Goal: Task Accomplishment & Management: Manage account settings

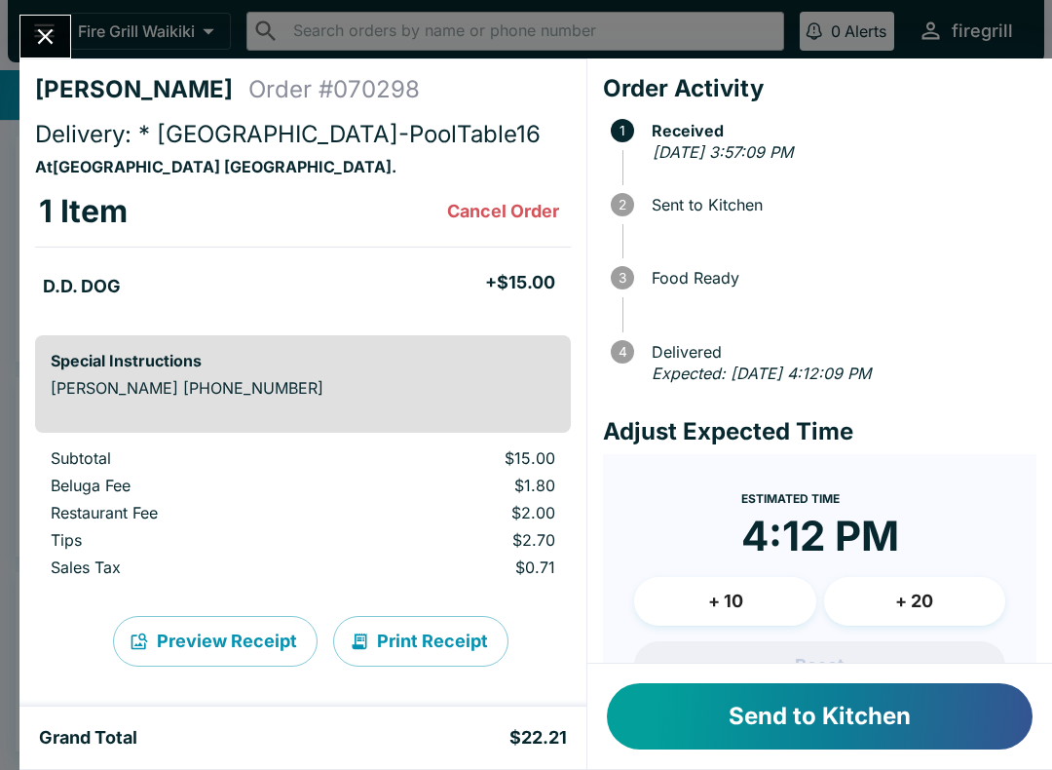
click at [841, 713] on button "Send to Kitchen" at bounding box center [820, 716] width 426 height 66
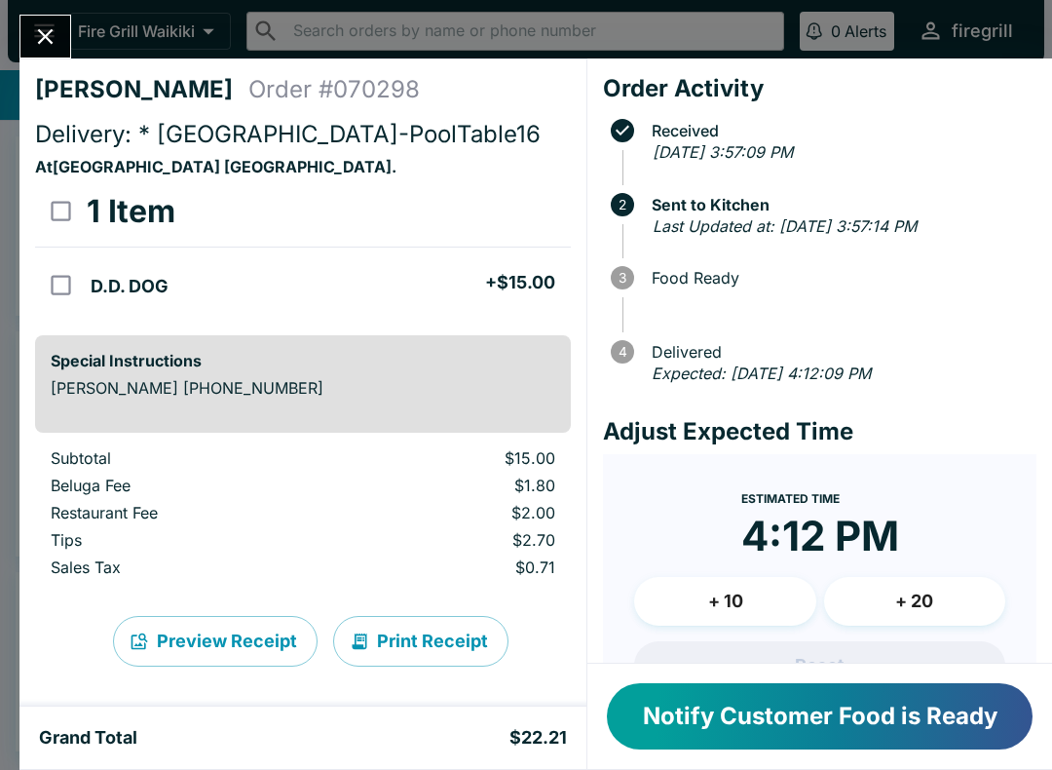
click at [56, 41] on icon "Close" at bounding box center [45, 36] width 26 height 26
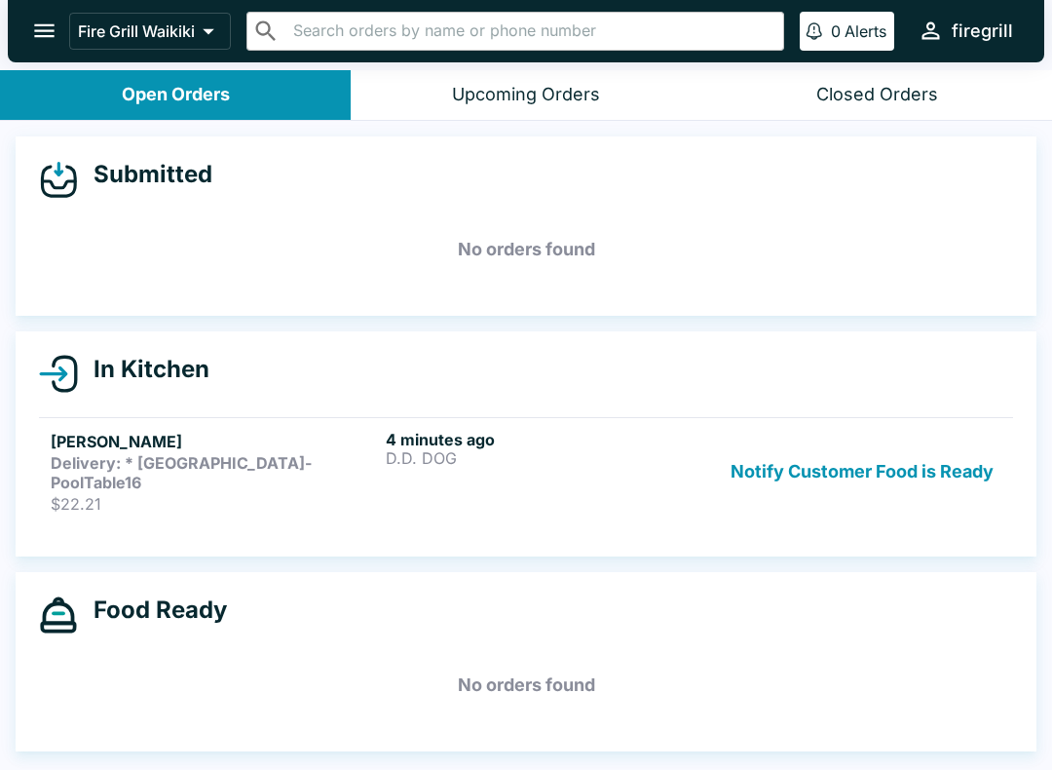
click at [884, 93] on div "Closed Orders" at bounding box center [877, 95] width 122 height 22
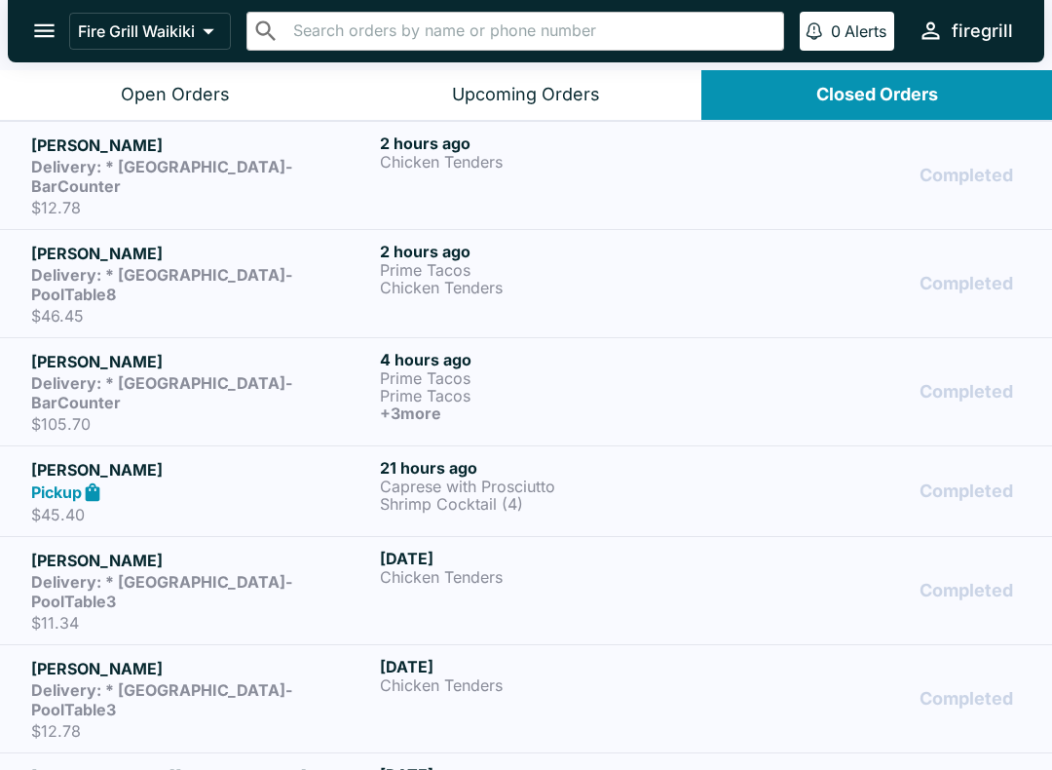
click at [136, 350] on h5 "[PERSON_NAME]" at bounding box center [201, 361] width 341 height 23
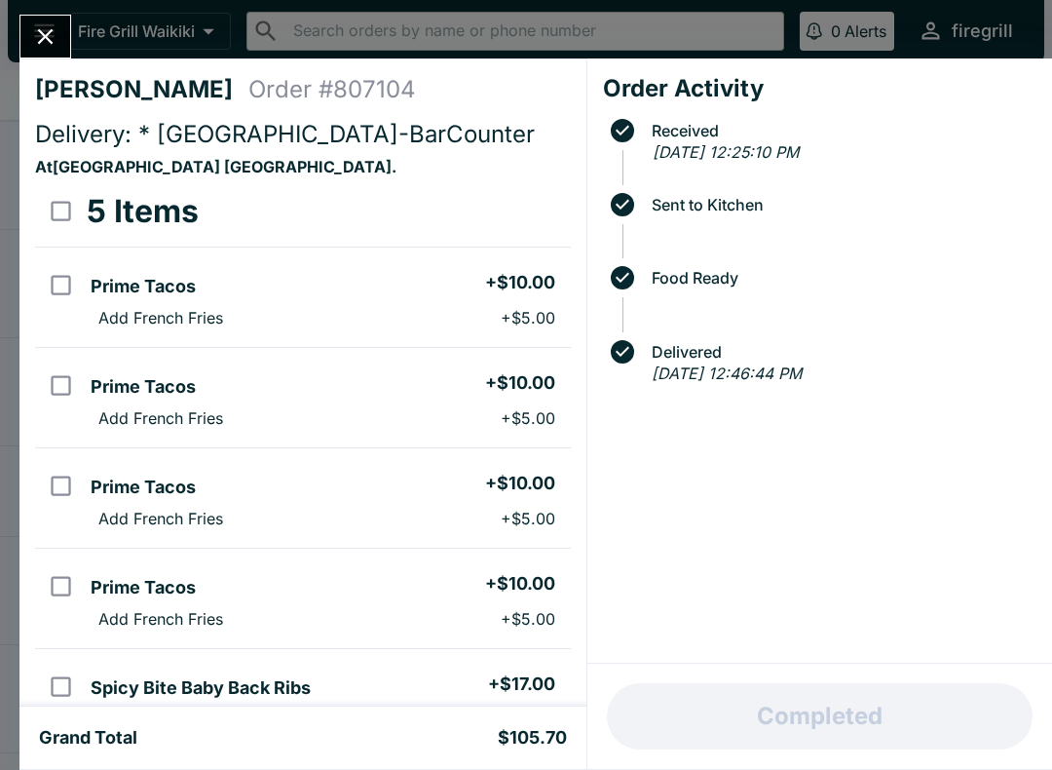
click at [46, 36] on icon "Close" at bounding box center [46, 37] width 16 height 16
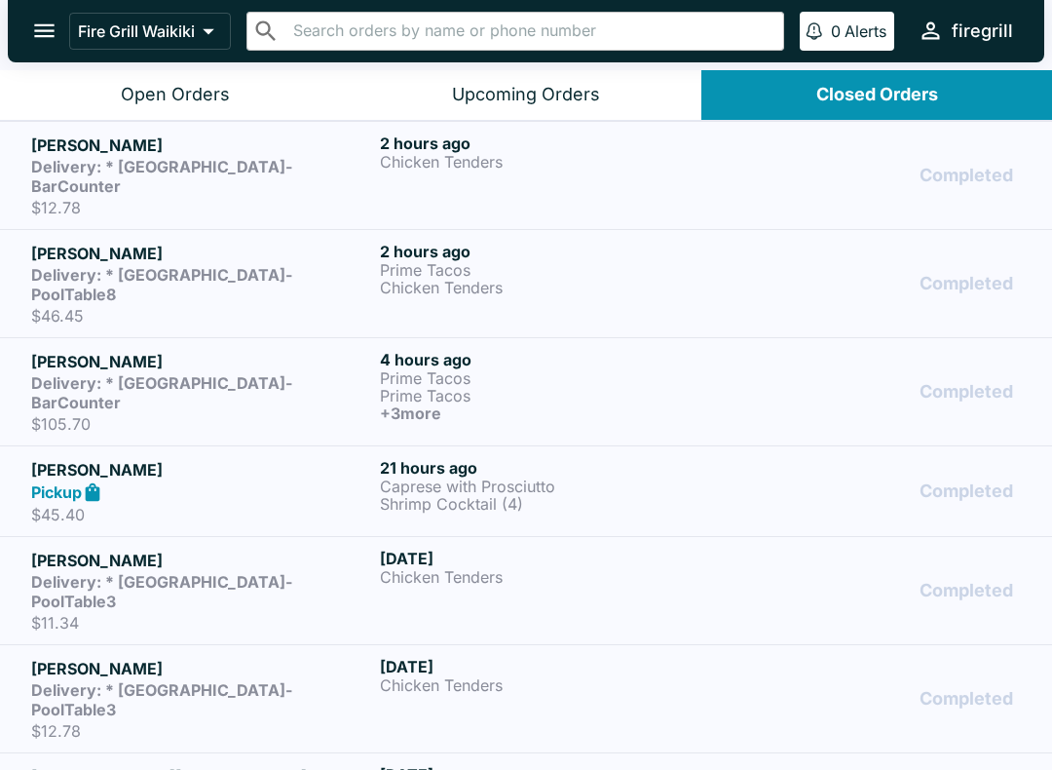
click at [163, 97] on div "Open Orders" at bounding box center [175, 95] width 109 height 22
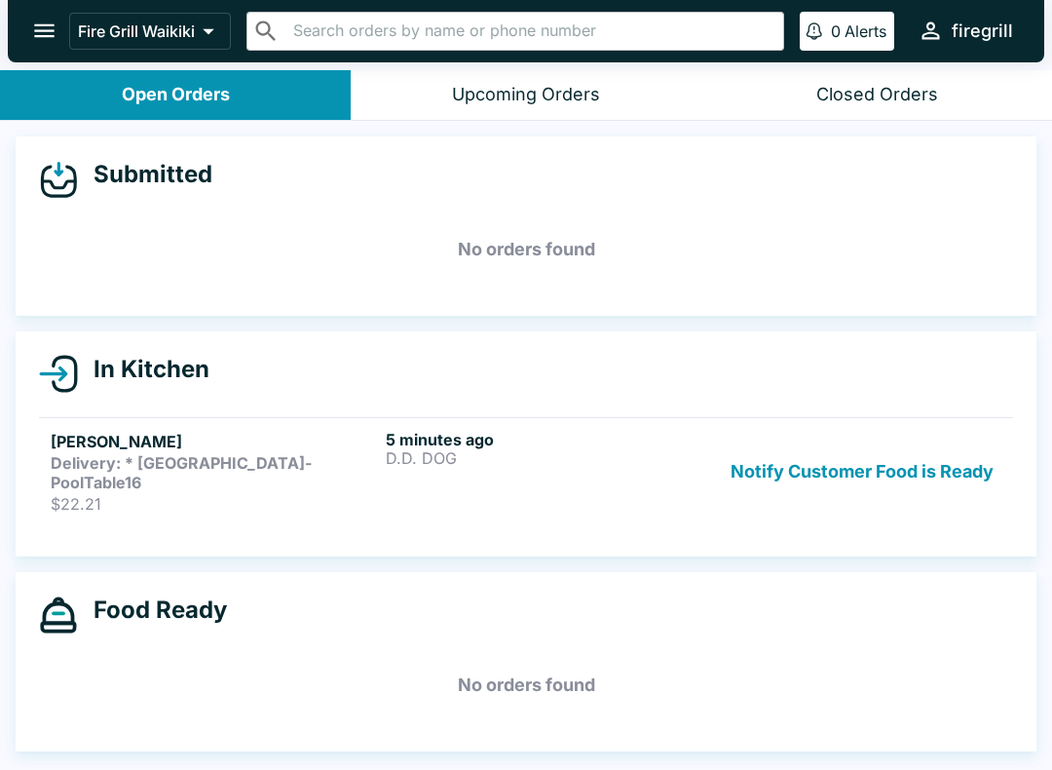
click at [187, 459] on strong "Delivery: * [GEOGRAPHIC_DATA]-PoolTable16" at bounding box center [181, 472] width 261 height 39
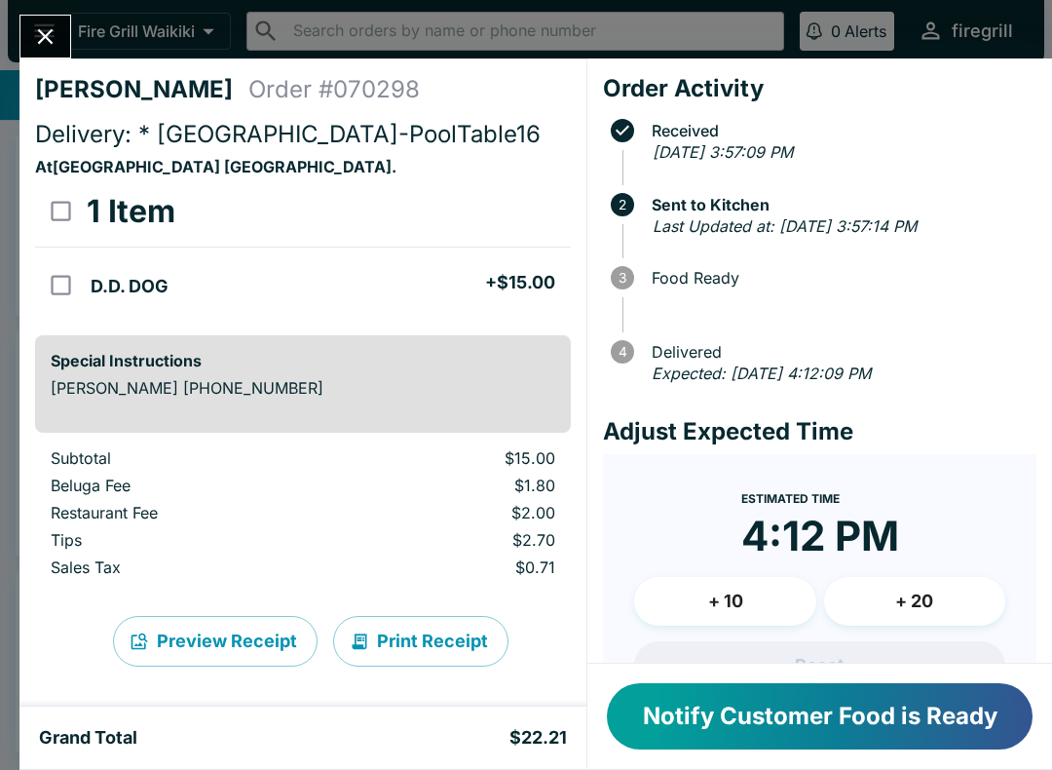
click at [45, 39] on icon "Close" at bounding box center [46, 37] width 16 height 16
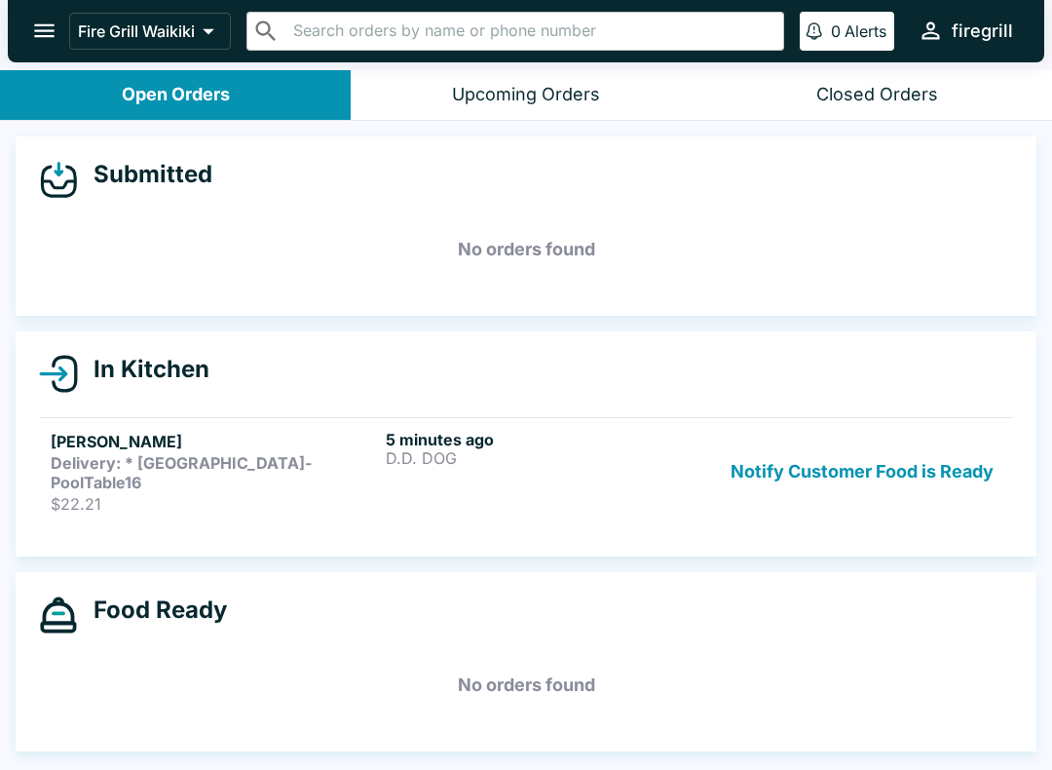
click at [881, 97] on div "Closed Orders" at bounding box center [877, 95] width 122 height 22
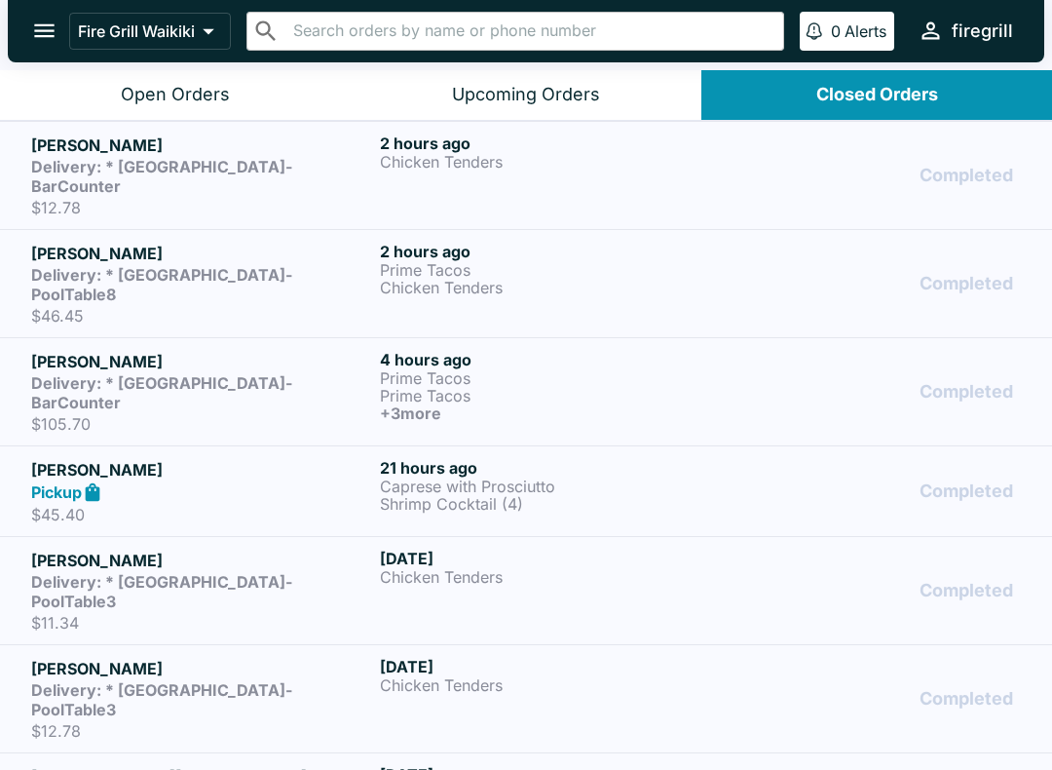
click at [153, 373] on strong "Delivery: * [GEOGRAPHIC_DATA]-BarCounter" at bounding box center [161, 392] width 261 height 39
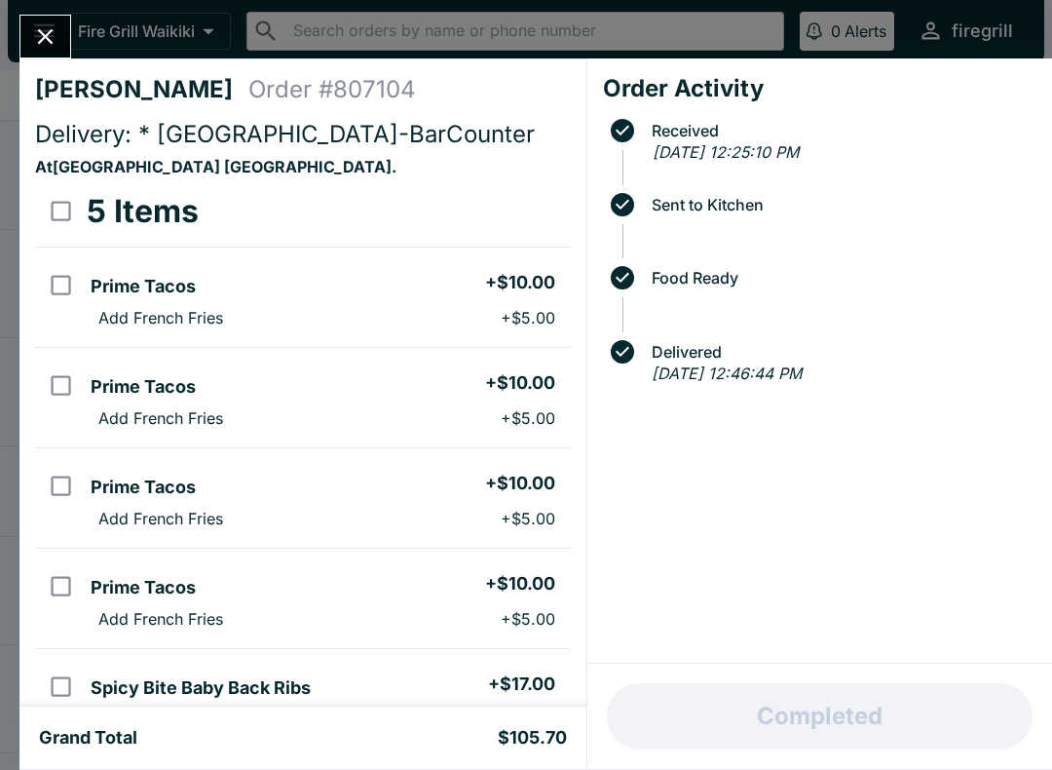
click at [41, 44] on icon "Close" at bounding box center [45, 36] width 26 height 26
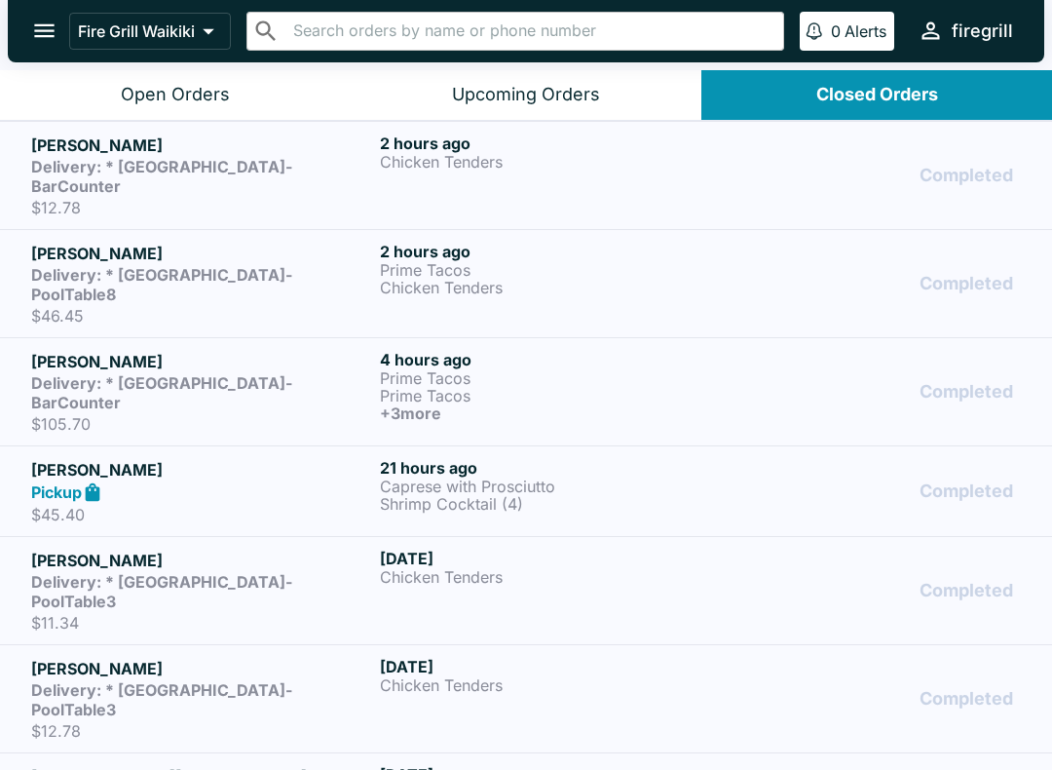
click at [164, 93] on div "Open Orders" at bounding box center [175, 95] width 109 height 22
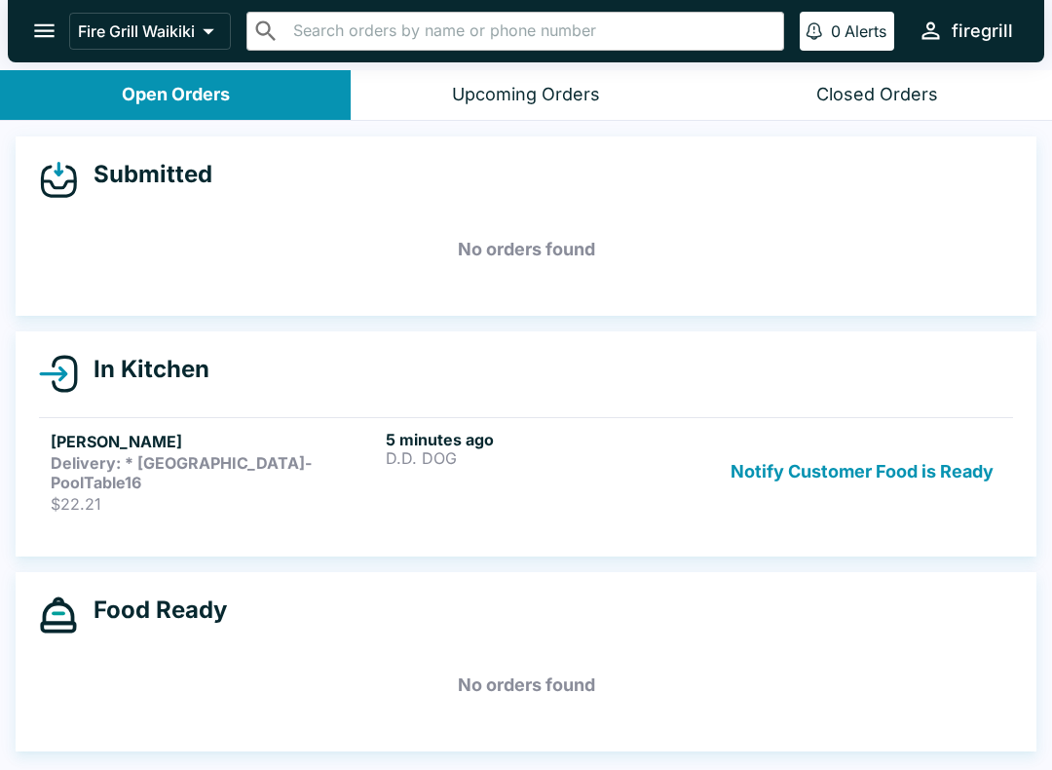
click at [870, 97] on div "Closed Orders" at bounding box center [877, 95] width 122 height 22
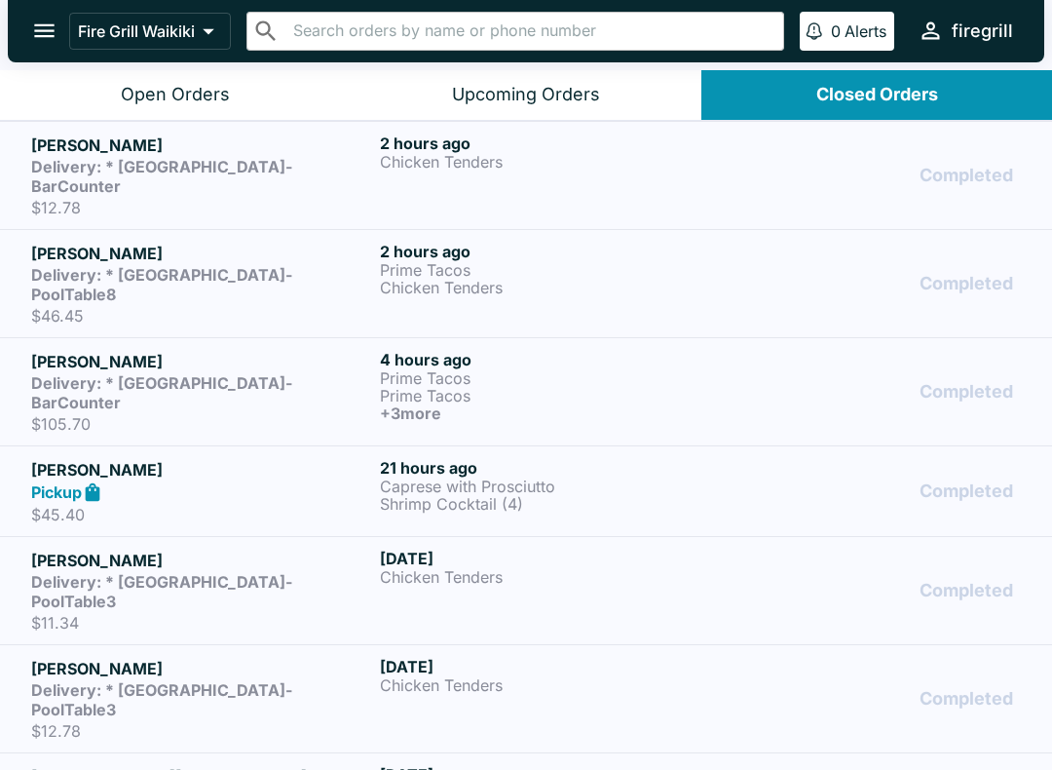
click at [292, 373] on strong "Delivery: * [GEOGRAPHIC_DATA]-BarCounter" at bounding box center [161, 392] width 261 height 39
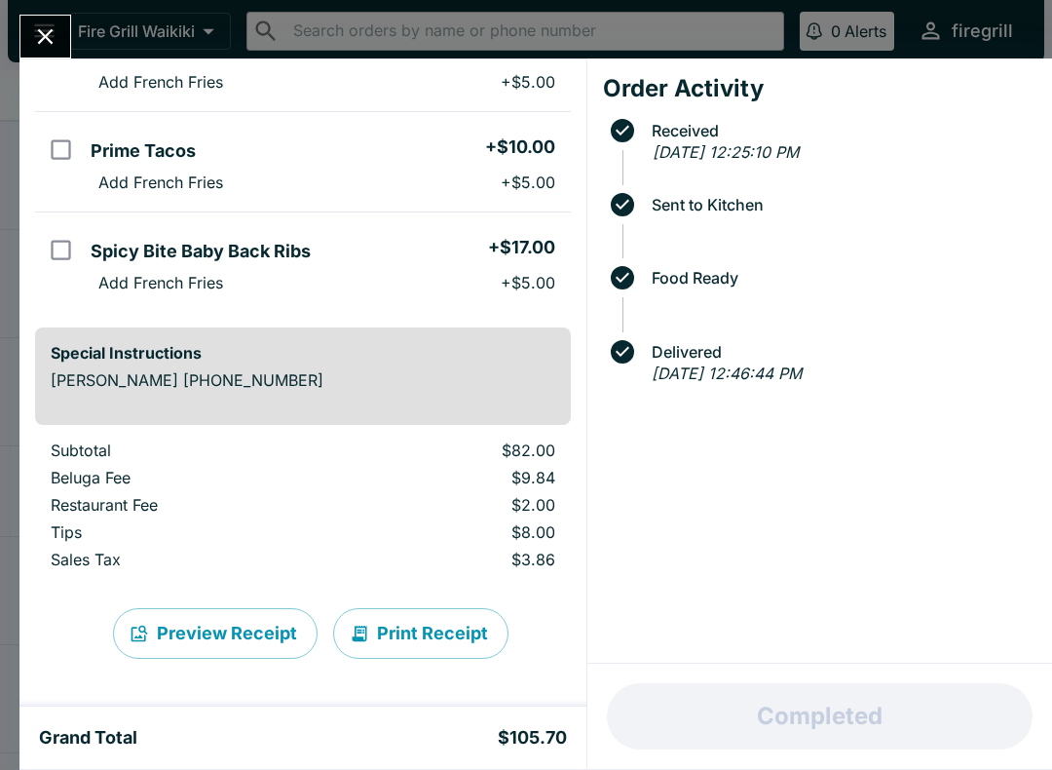
scroll to position [436, 0]
click at [977, 25] on div "[PERSON_NAME] Order # 807104 Delivery: * [GEOGRAPHIC_DATA]-BarCounter At [GEOGR…" at bounding box center [526, 385] width 1052 height 770
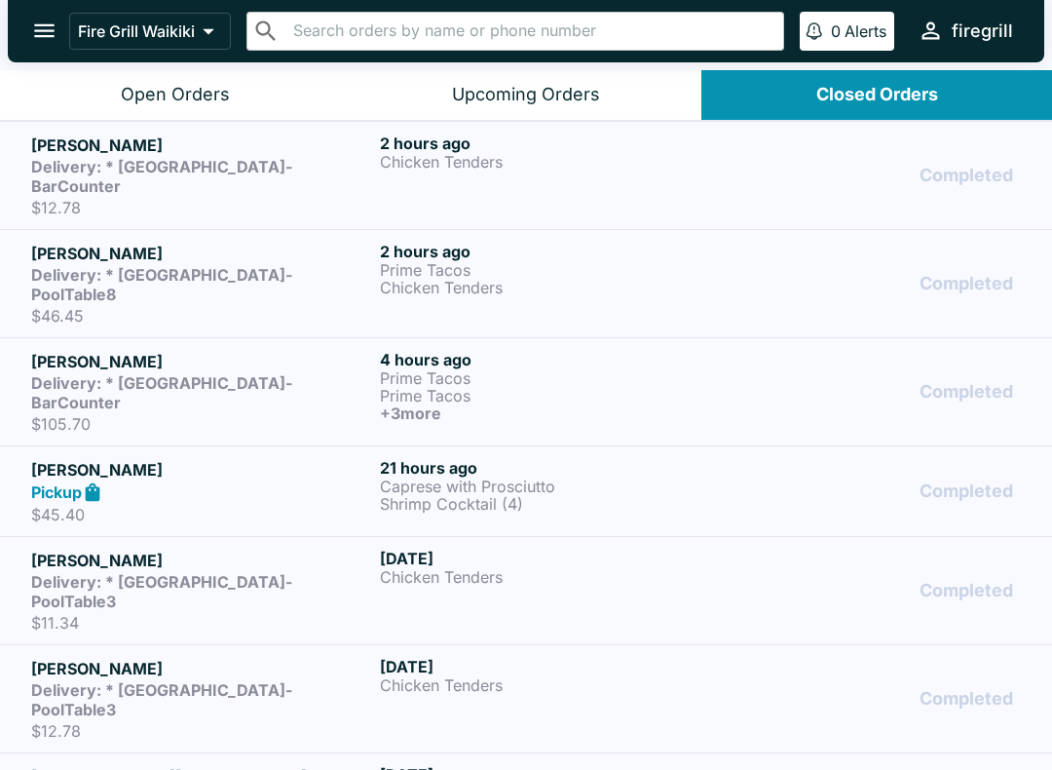
click at [211, 373] on strong "Delivery: * [GEOGRAPHIC_DATA]-BarCounter" at bounding box center [161, 392] width 261 height 39
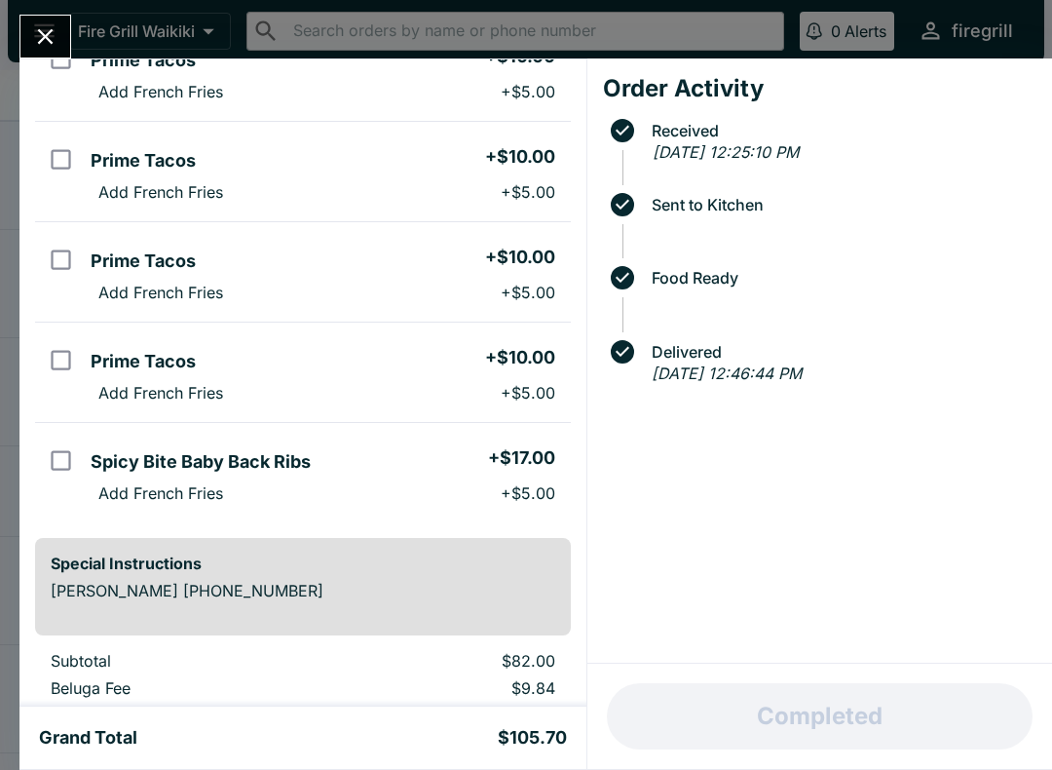
scroll to position [173, 0]
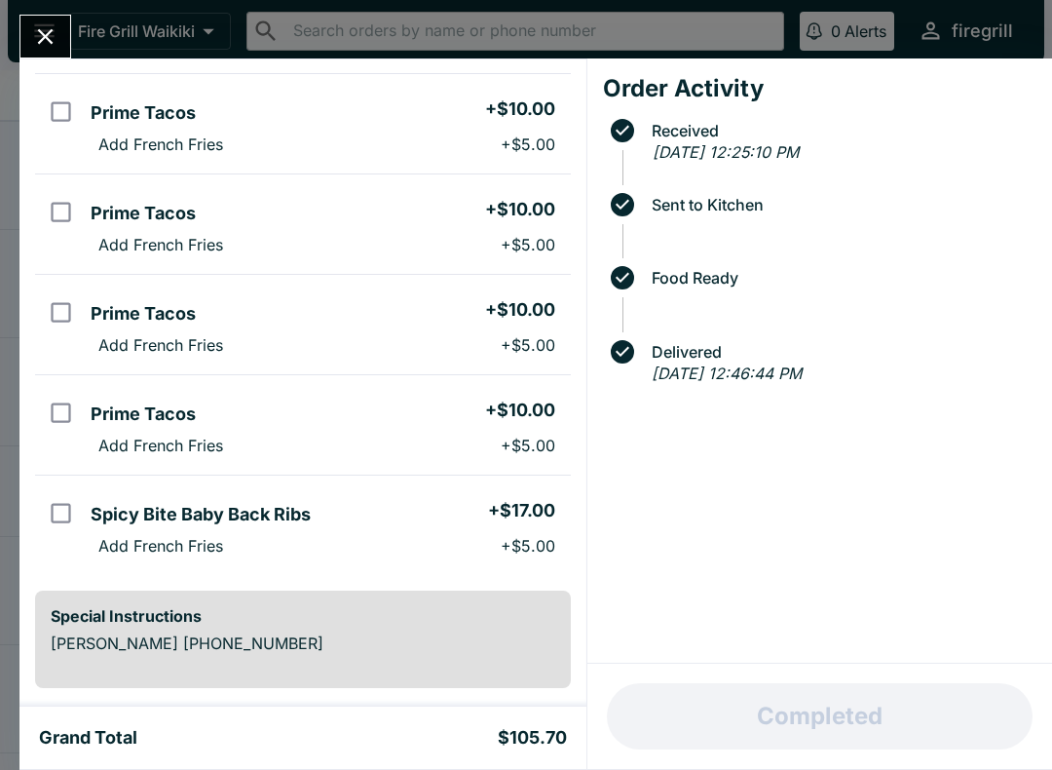
click at [163, 34] on div "[PERSON_NAME] Order # 807104 Delivery: * [GEOGRAPHIC_DATA]-BarCounter At [GEOGR…" at bounding box center [526, 385] width 1052 height 770
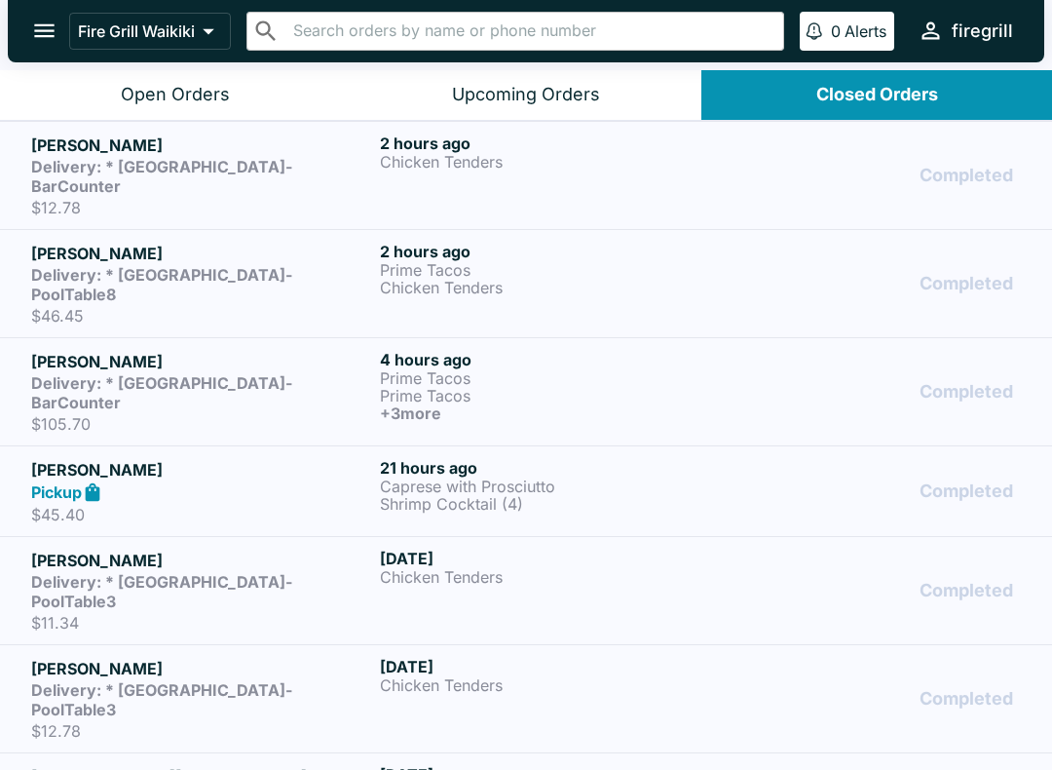
click at [219, 373] on strong "Delivery: * [GEOGRAPHIC_DATA]-BarCounter" at bounding box center [161, 392] width 261 height 39
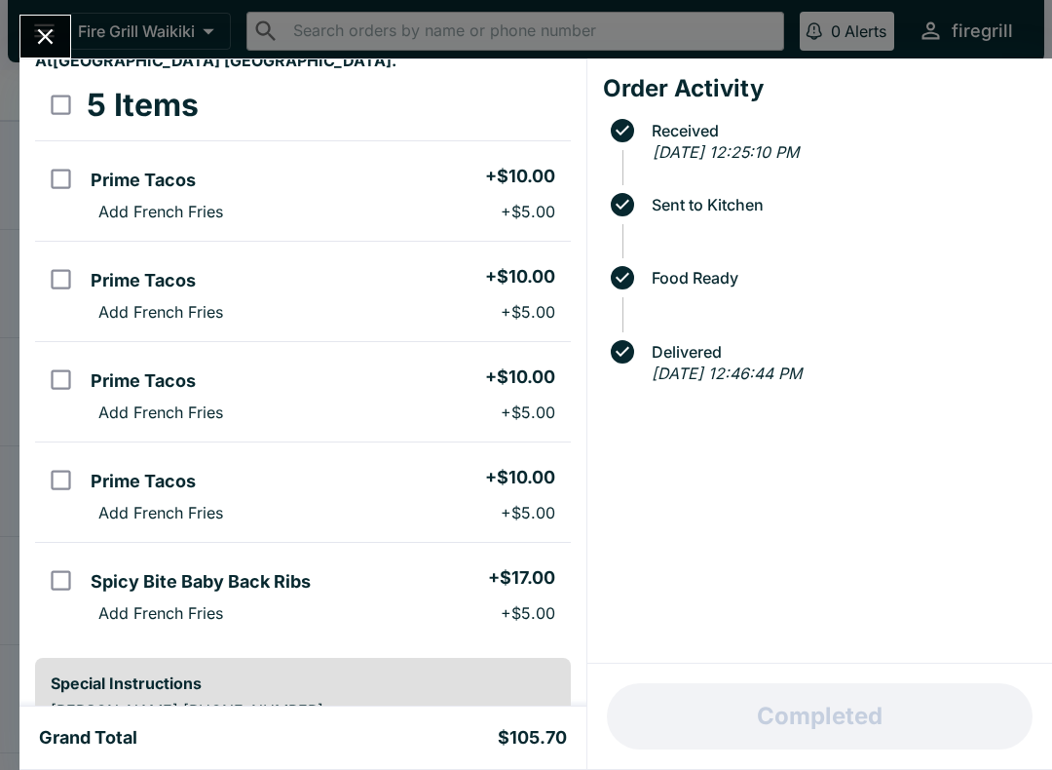
scroll to position [104, 0]
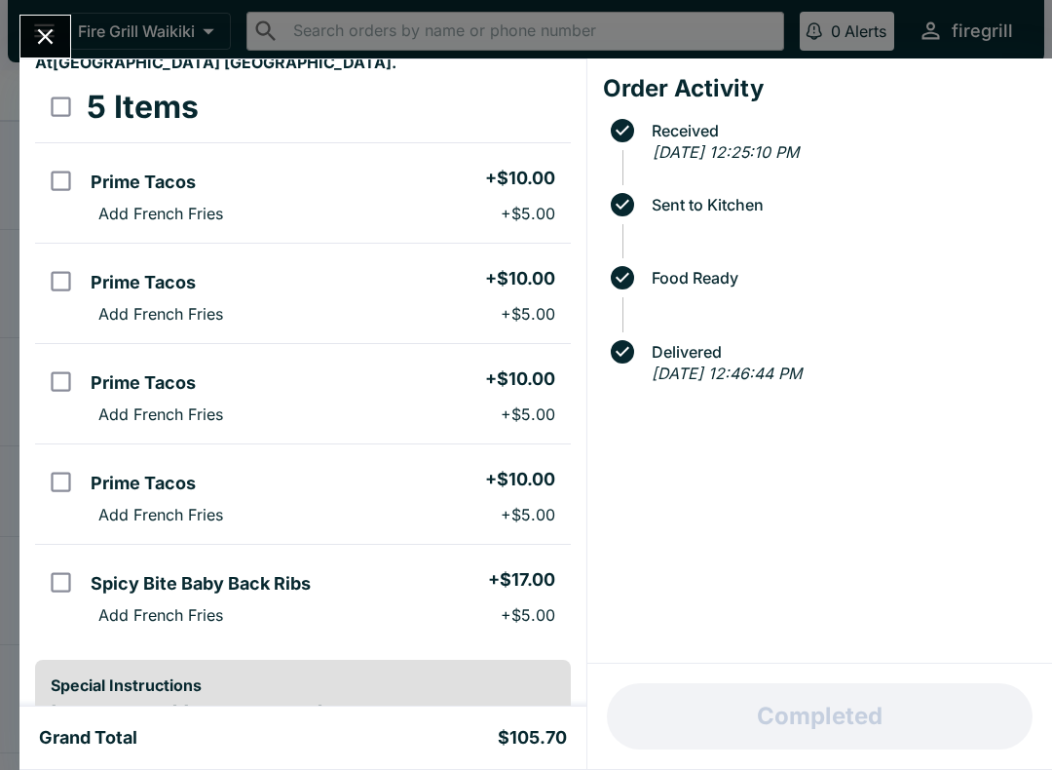
click at [212, 34] on div "[PERSON_NAME] Order # 807104 Delivery: * [GEOGRAPHIC_DATA]-BarCounter At [GEOGR…" at bounding box center [526, 385] width 1052 height 770
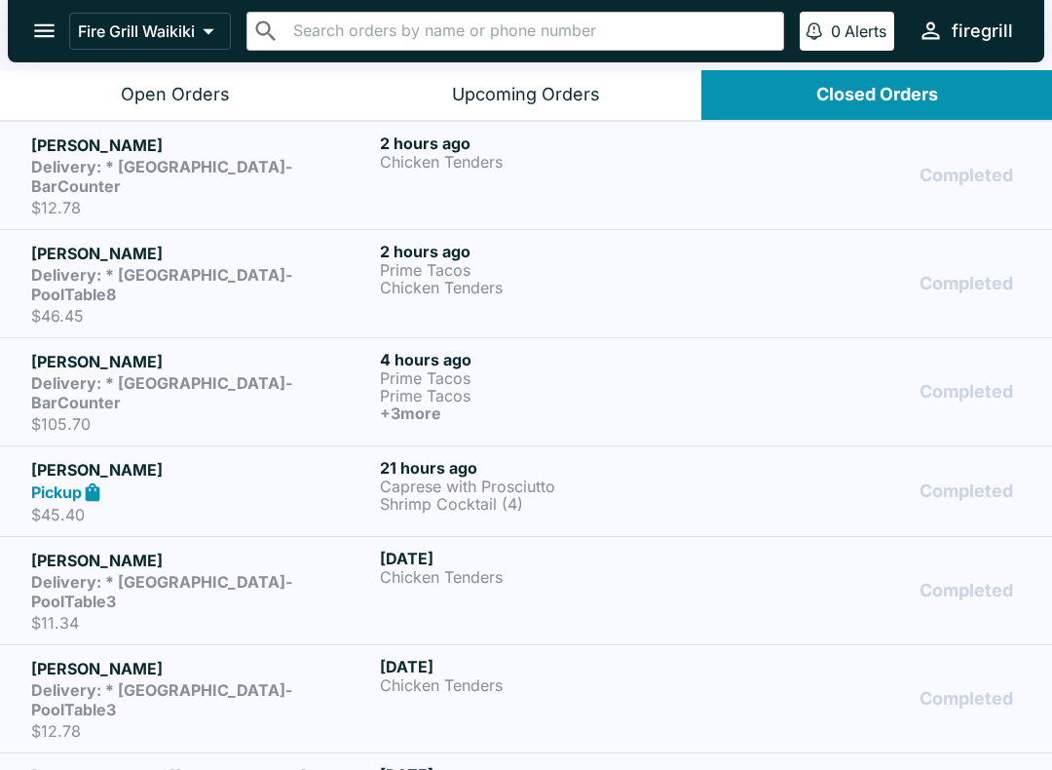
click at [55, 40] on icon "open drawer" at bounding box center [44, 31] width 26 height 26
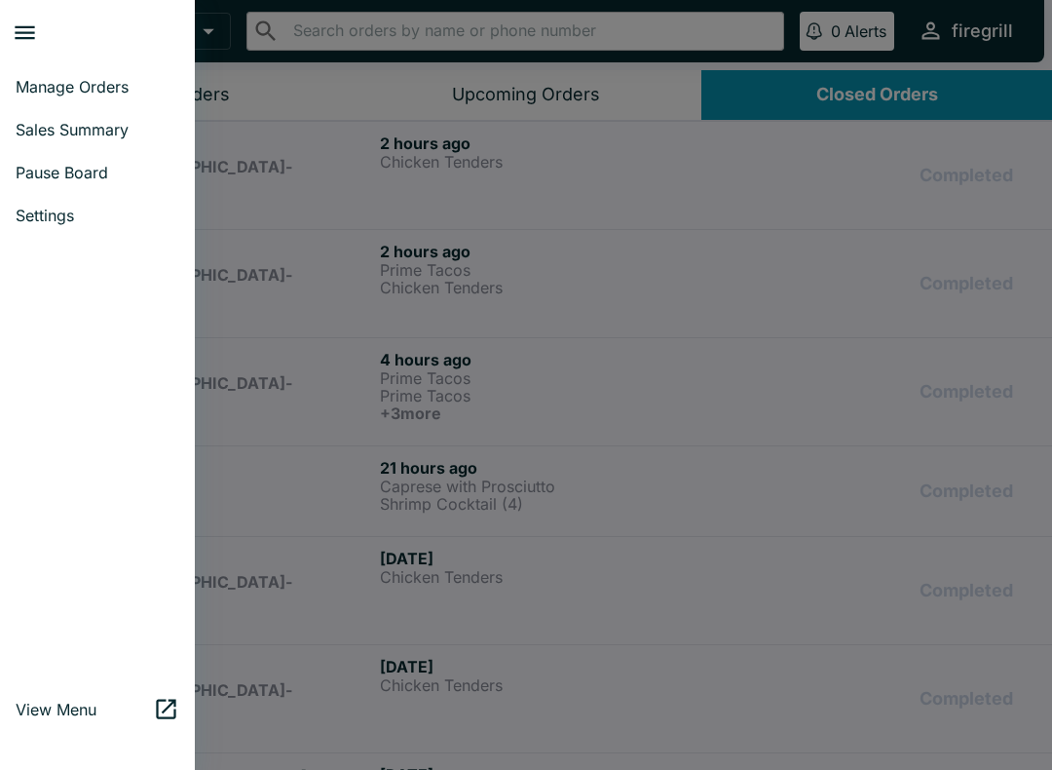
click at [872, 101] on div at bounding box center [526, 385] width 1052 height 770
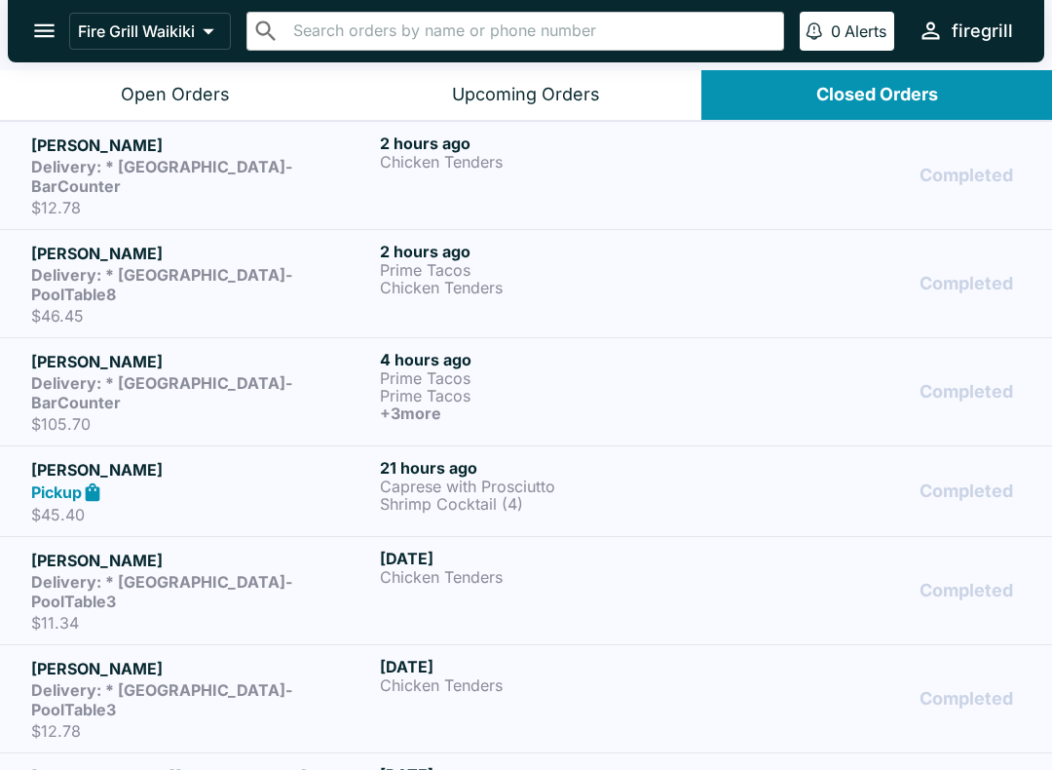
click at [876, 96] on div "Closed Orders" at bounding box center [877, 95] width 122 height 22
click at [229, 373] on strong "Delivery: * [GEOGRAPHIC_DATA]-BarCounter" at bounding box center [161, 392] width 261 height 39
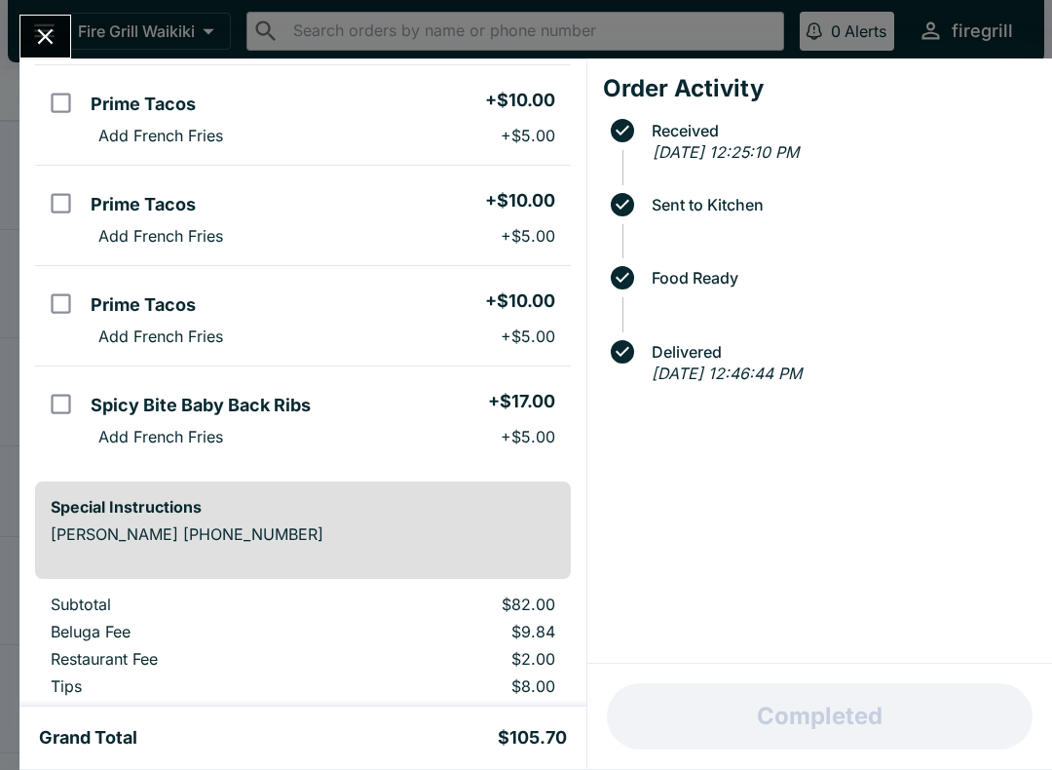
scroll to position [283, 0]
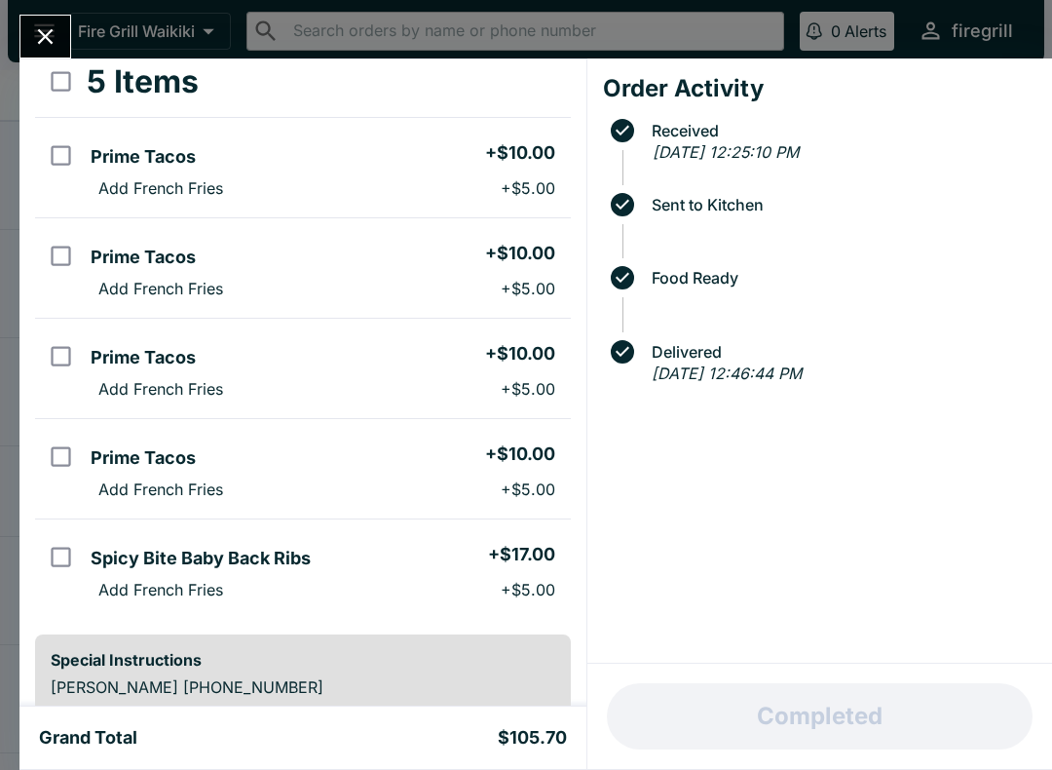
click at [596, 487] on div "Order Activity Received [DATE] 12:25:10 PM Sent to Kitchen Food Ready Delivered…" at bounding box center [820, 360] width 465 height 605
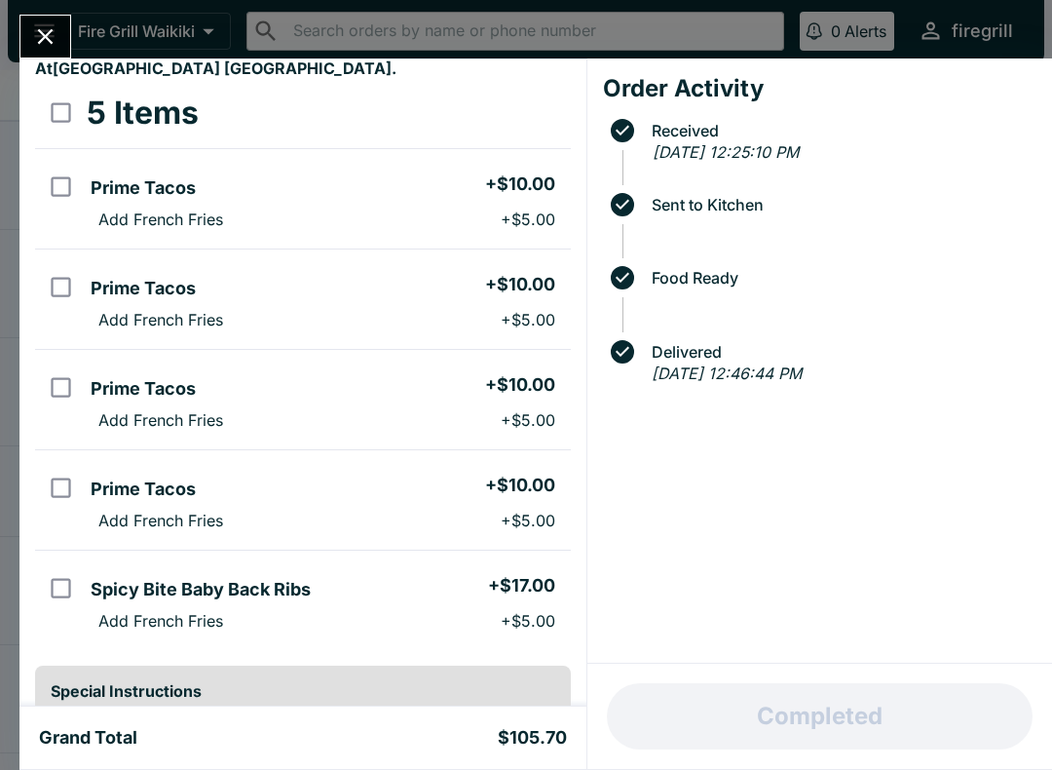
click at [596, 487] on div "Order Activity Received [DATE] 12:25:10 PM Sent to Kitchen Food Ready Delivered…" at bounding box center [820, 360] width 465 height 605
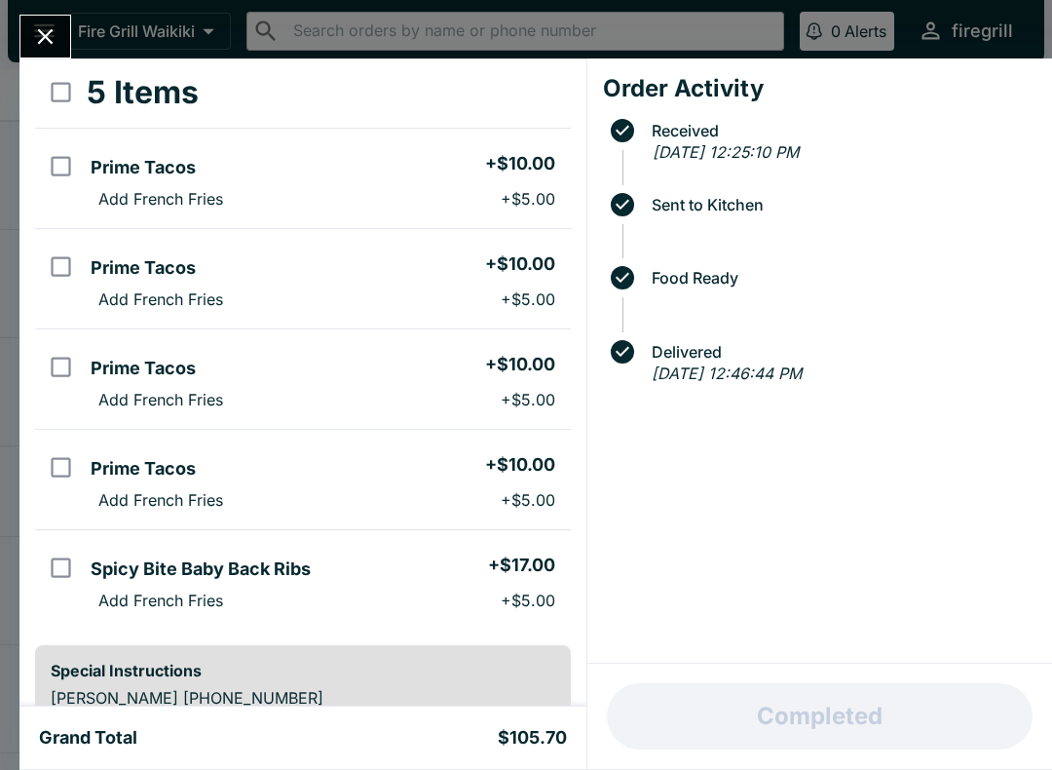
click at [582, 497] on div "[PERSON_NAME] Order # 807104 Delivery: * [GEOGRAPHIC_DATA]-BarCounter At [GEOGR…" at bounding box center [302, 382] width 567 height 648
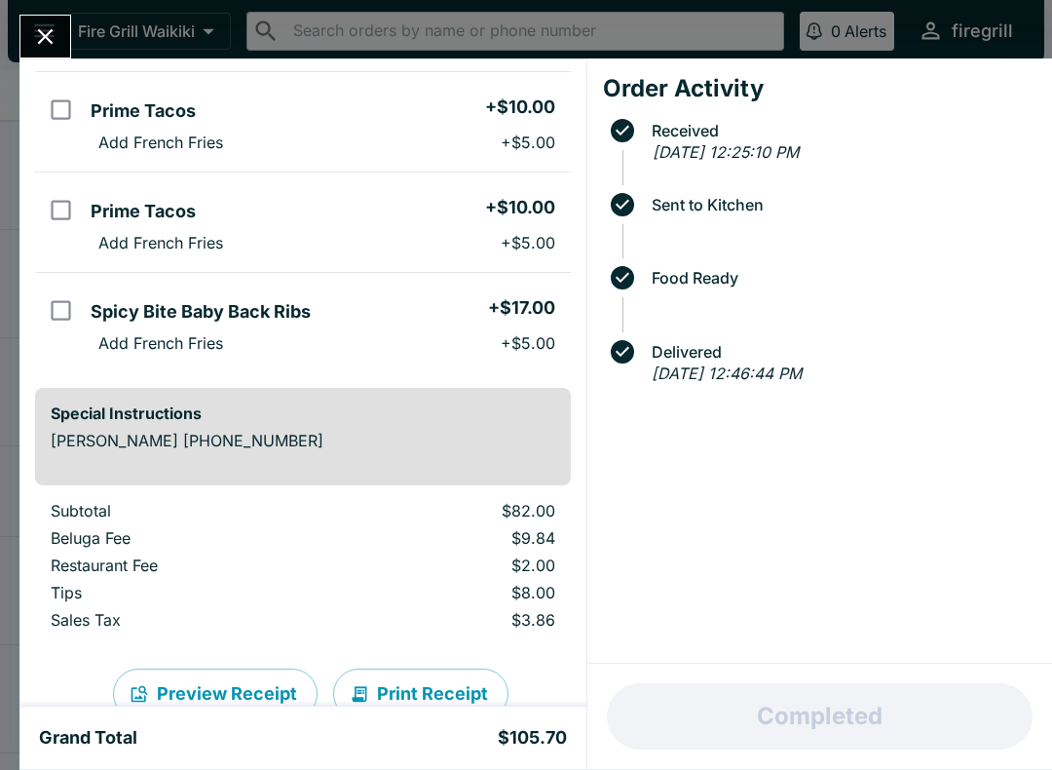
scroll to position [421, 0]
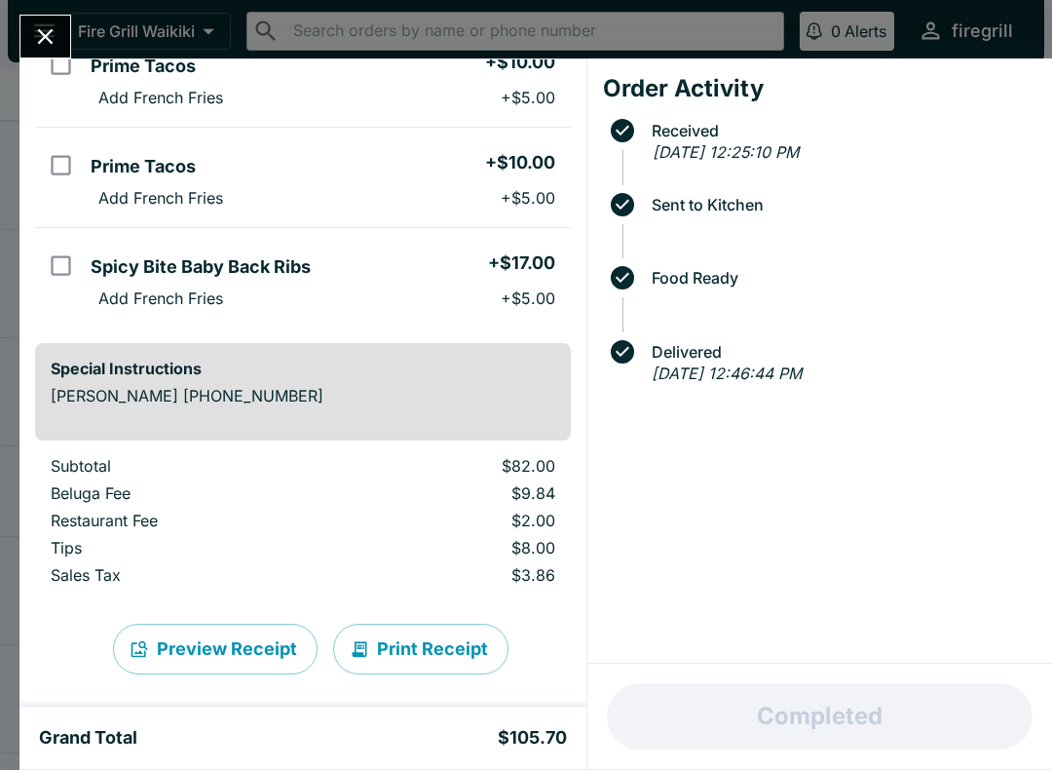
click at [50, 16] on button "Close" at bounding box center [45, 37] width 50 height 42
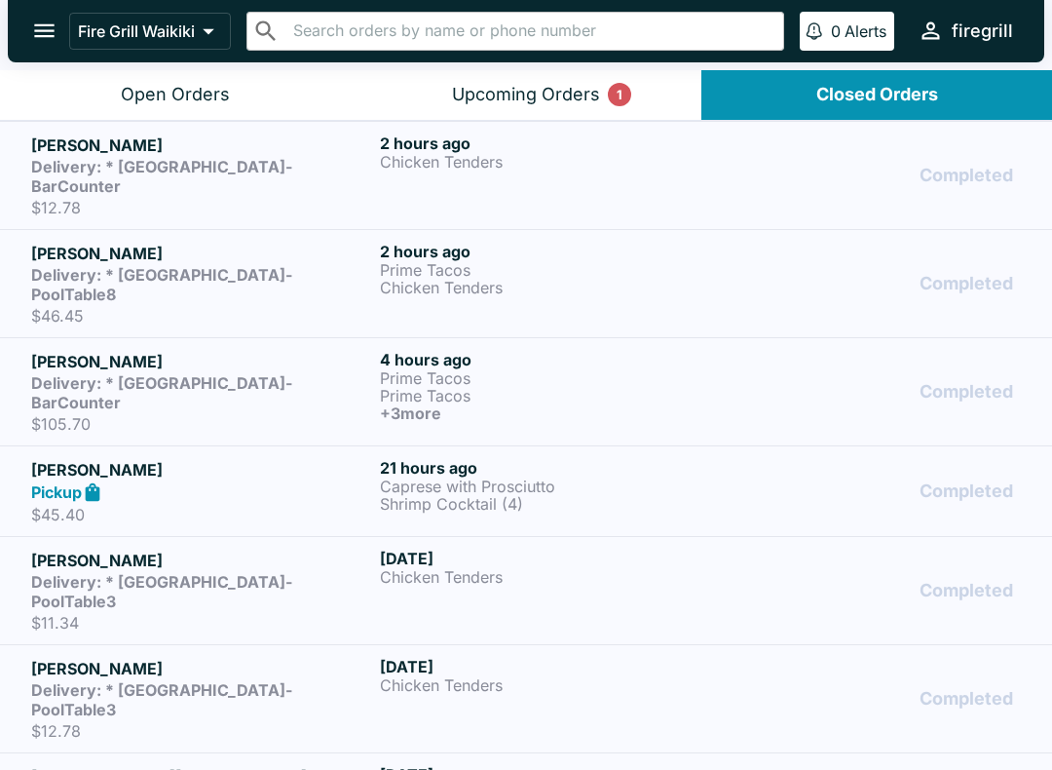
click at [874, 106] on button "Closed Orders" at bounding box center [877, 95] width 351 height 50
click at [292, 373] on strong "Delivery: * [GEOGRAPHIC_DATA]-BarCounter" at bounding box center [161, 392] width 261 height 39
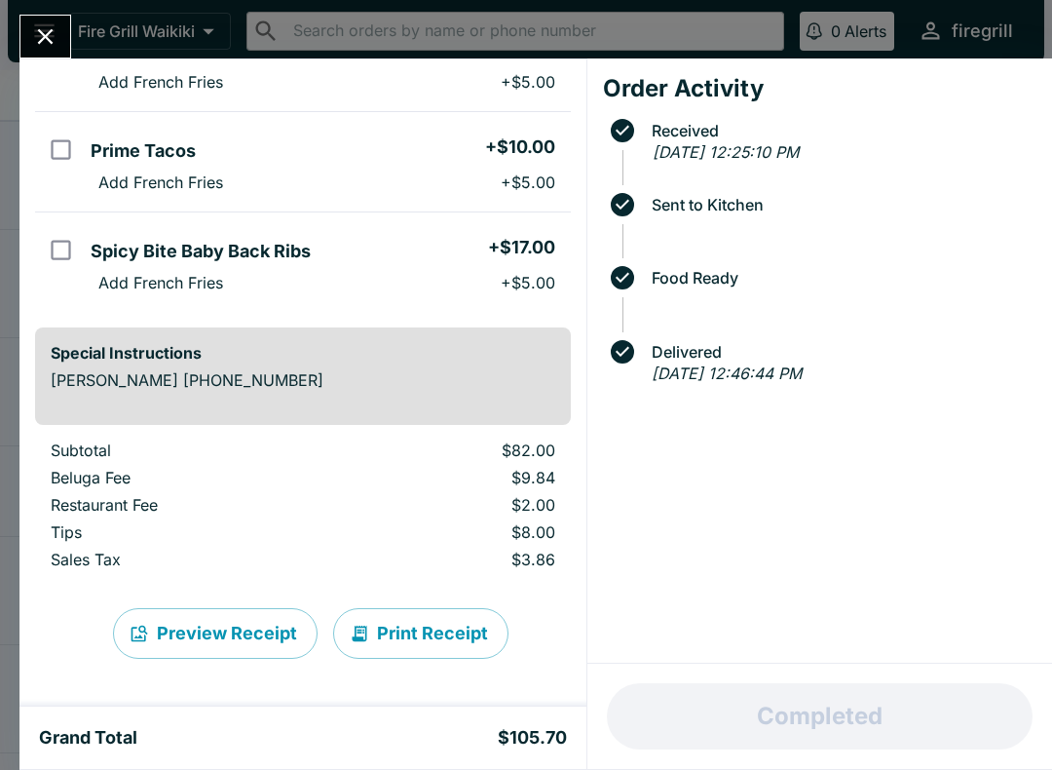
scroll to position [436, 0]
click at [54, 40] on icon "Close" at bounding box center [45, 36] width 26 height 26
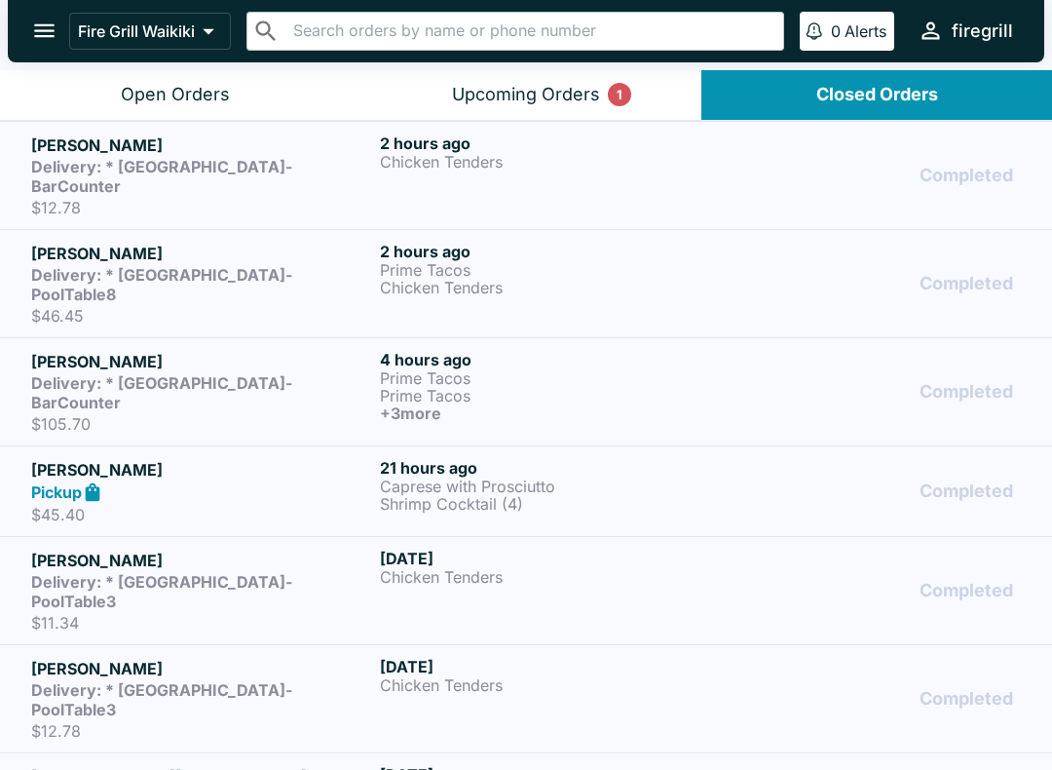
click at [235, 95] on button "Open Orders" at bounding box center [175, 95] width 351 height 50
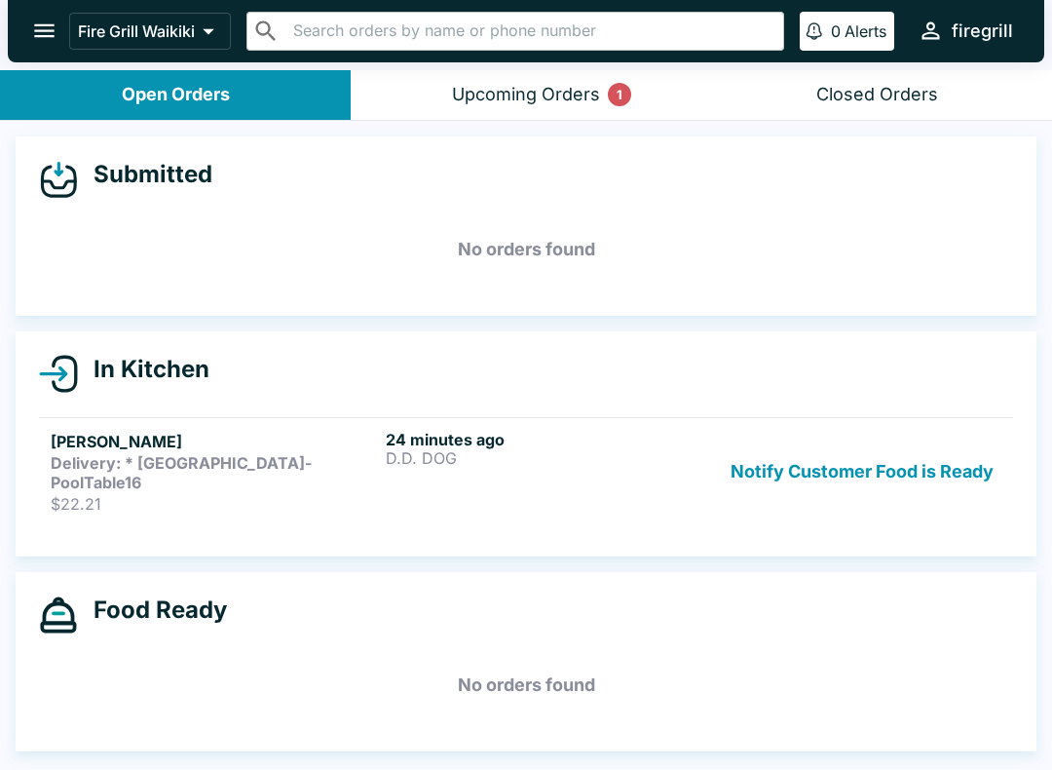
click at [812, 456] on button "Notify Customer Food is Ready" at bounding box center [862, 472] width 279 height 84
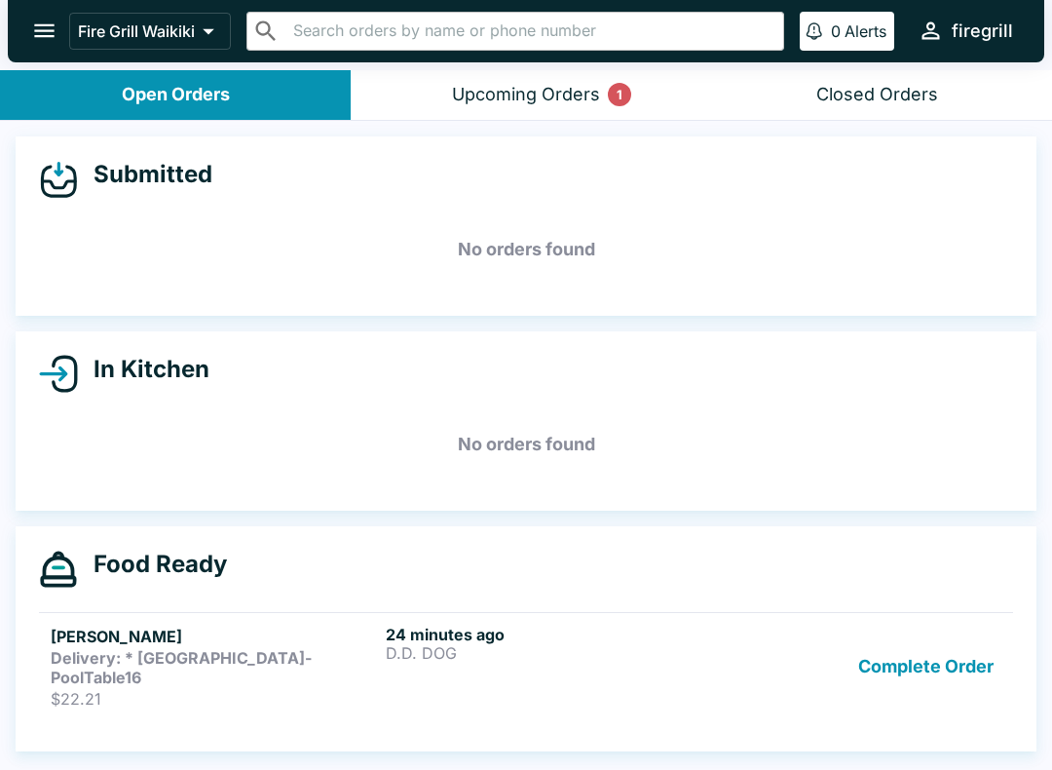
click at [44, 29] on icon "open drawer" at bounding box center [44, 31] width 26 height 26
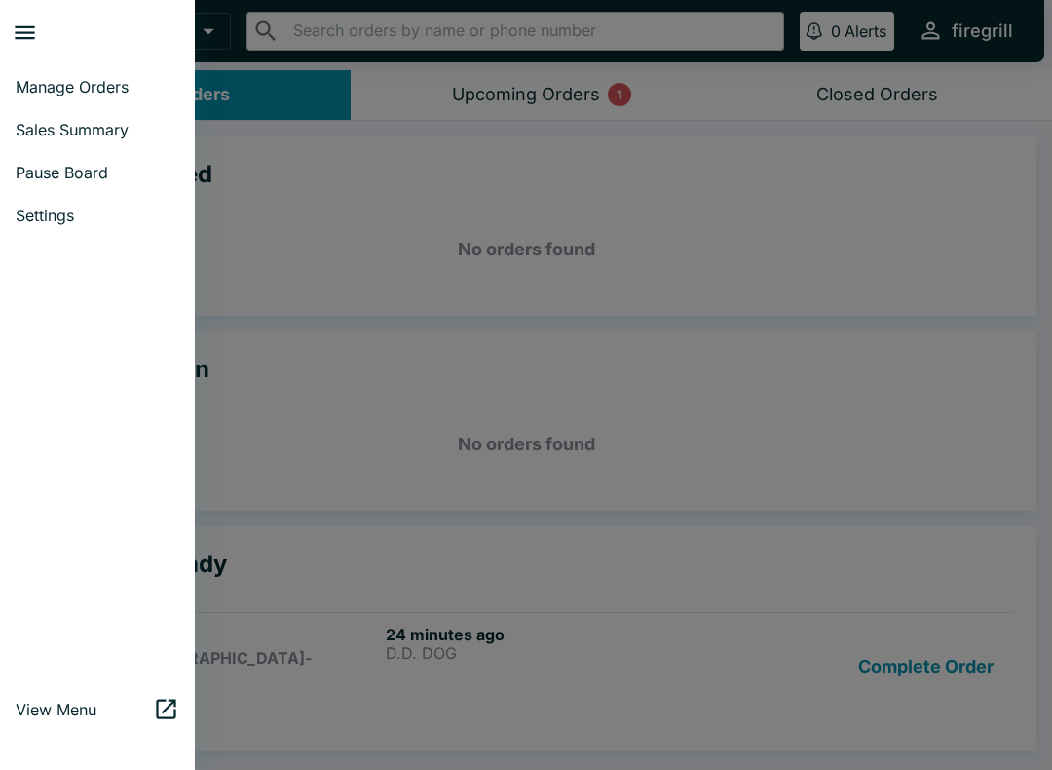
click at [1017, 122] on div at bounding box center [526, 385] width 1052 height 770
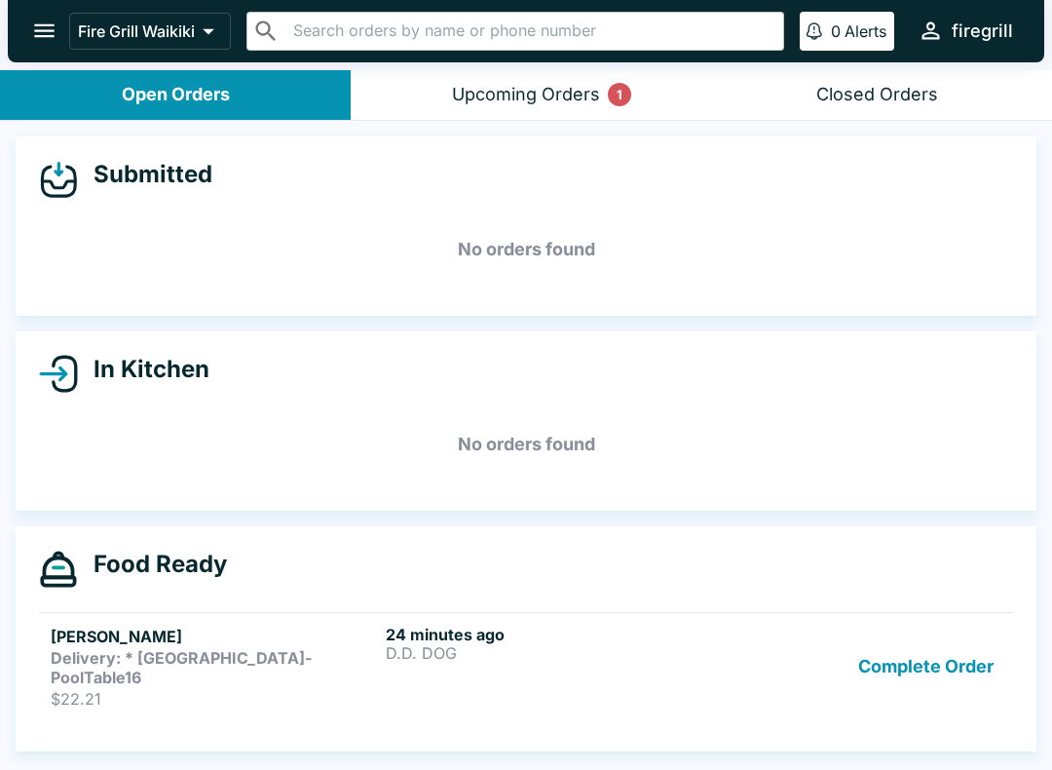
click at [195, 26] on p "Fire Grill Waikiki" at bounding box center [136, 30] width 117 height 19
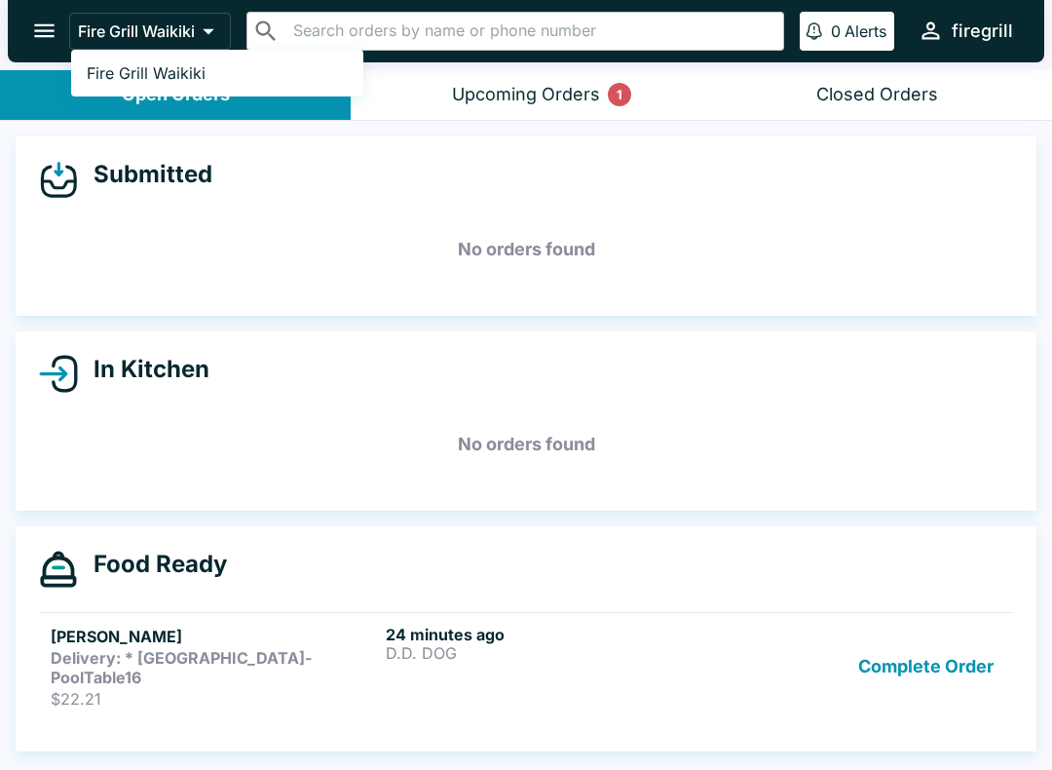
click at [768, 263] on div at bounding box center [526, 385] width 1052 height 770
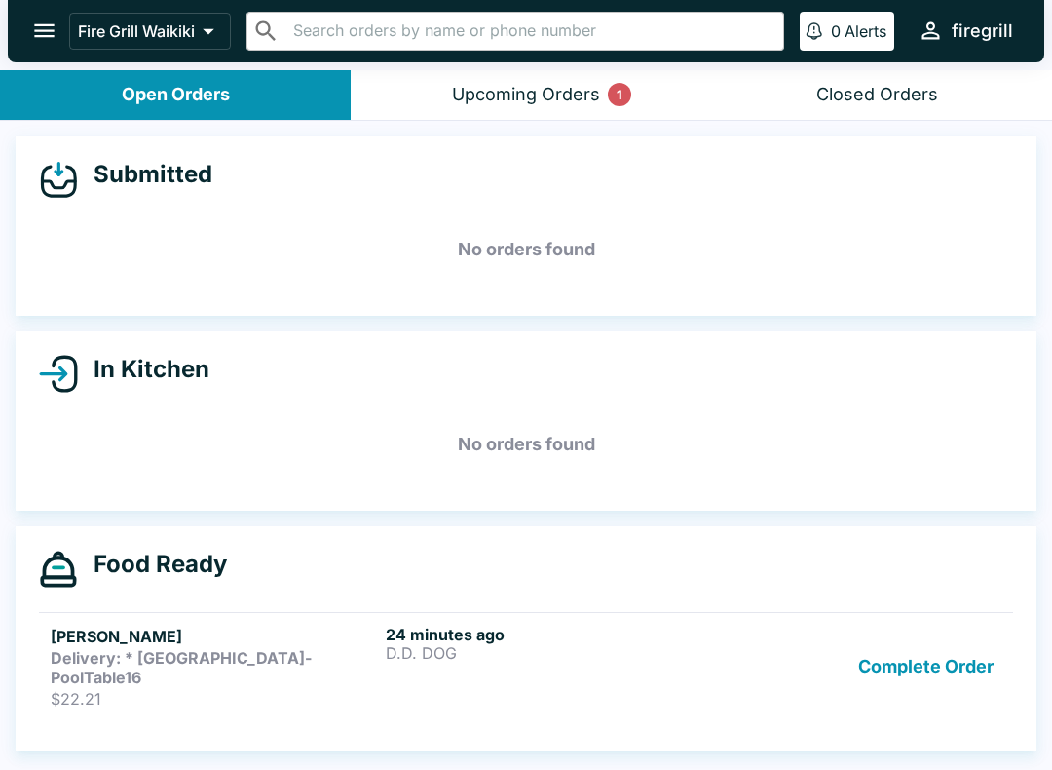
click at [915, 101] on div "Closed Orders" at bounding box center [877, 95] width 122 height 22
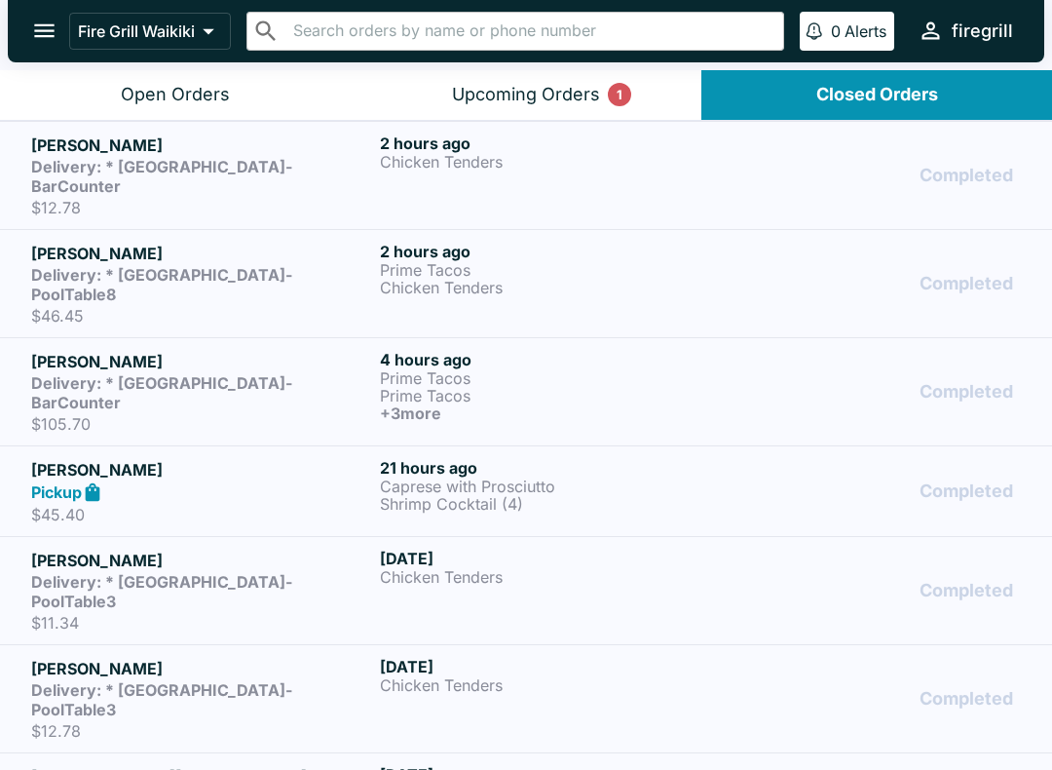
click at [221, 373] on strong "Delivery: * [GEOGRAPHIC_DATA]-BarCounter" at bounding box center [161, 392] width 261 height 39
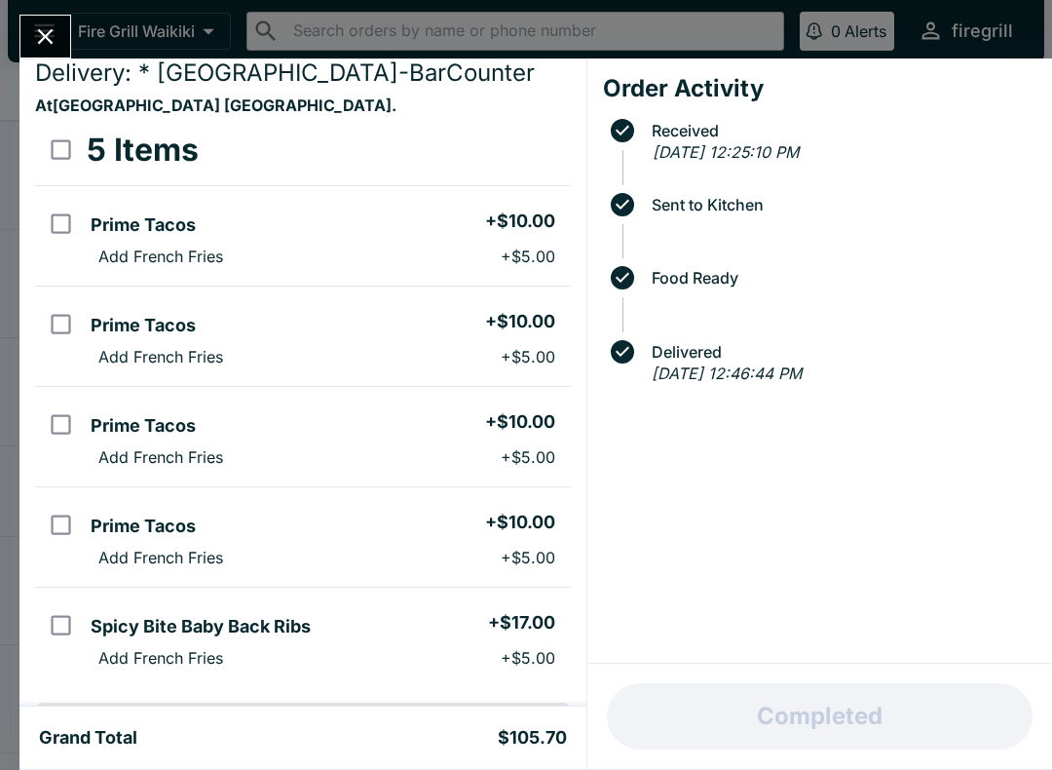
scroll to position [85, 0]
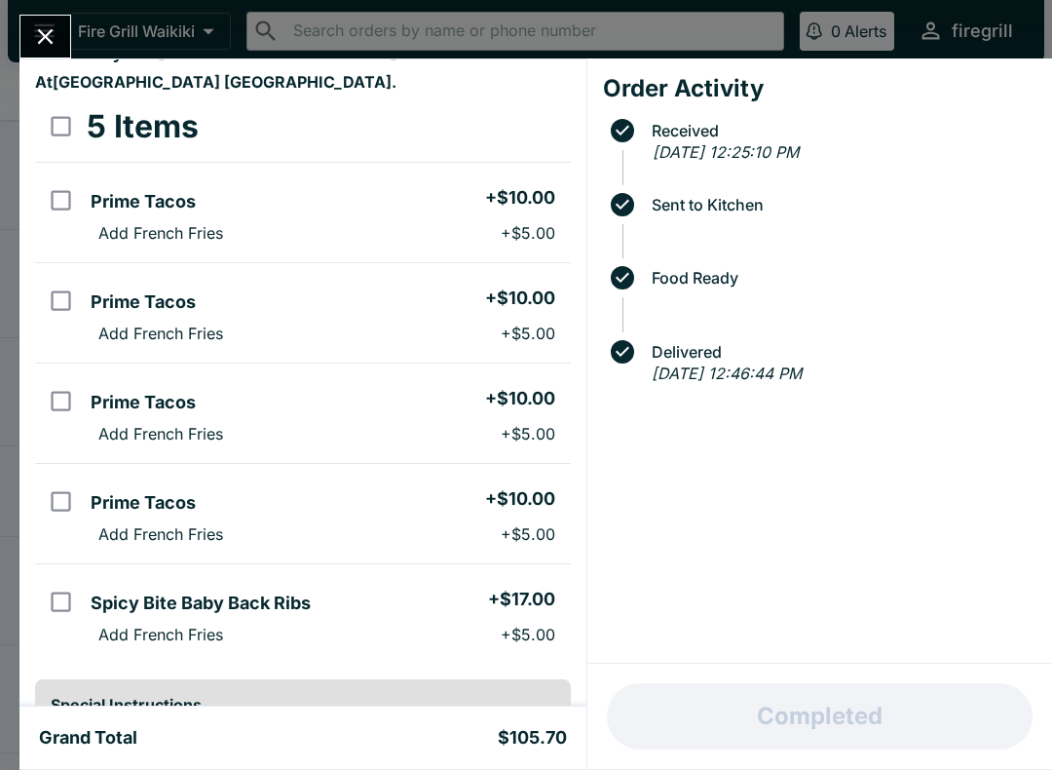
click at [69, 604] on input "orders table" at bounding box center [61, 602] width 44 height 44
checkbox input "true"
click at [67, 510] on input "orders table" at bounding box center [61, 501] width 44 height 44
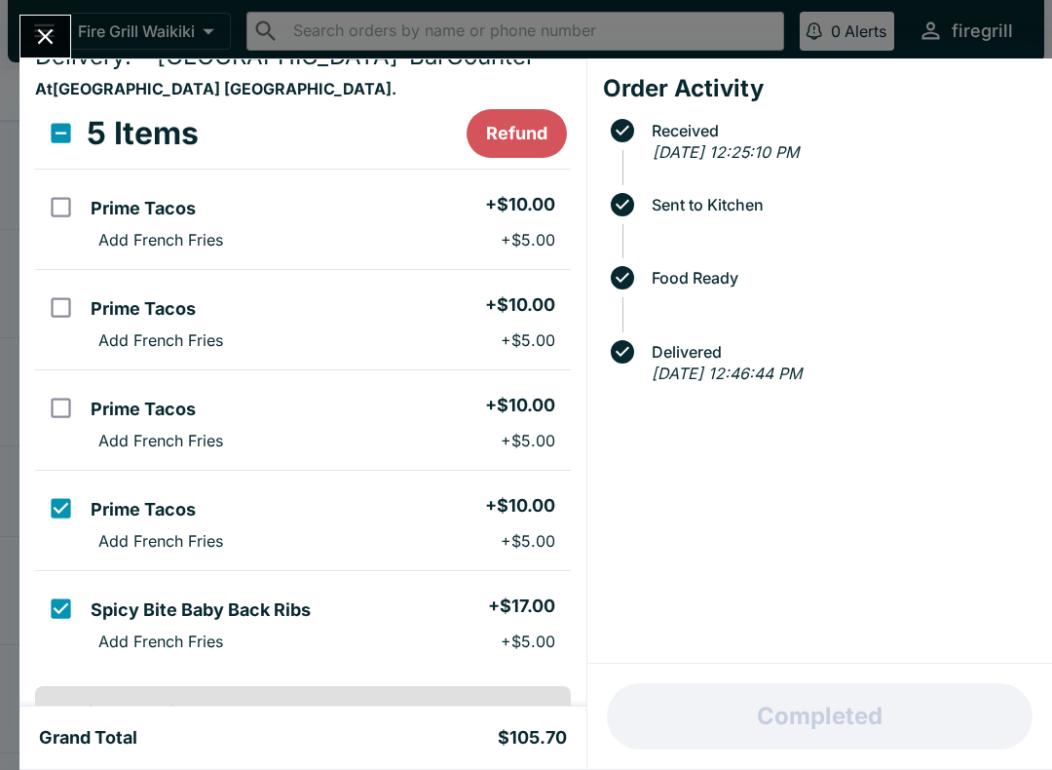
scroll to position [74, 0]
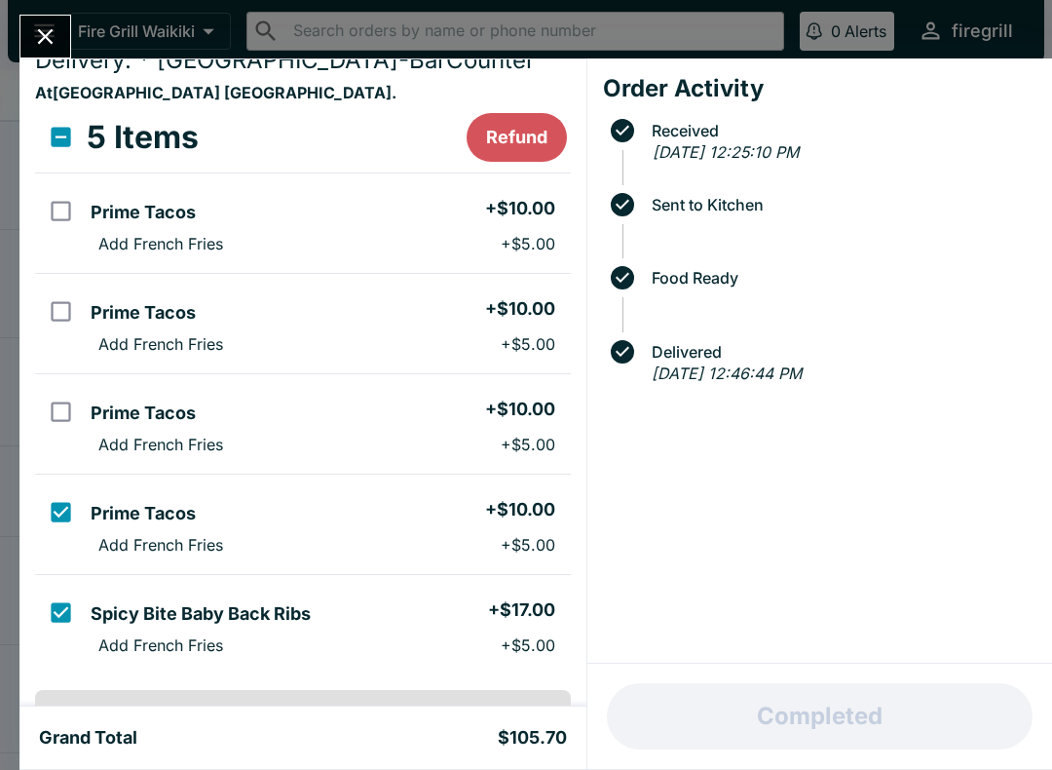
click at [520, 146] on button "Refund" at bounding box center [517, 137] width 100 height 49
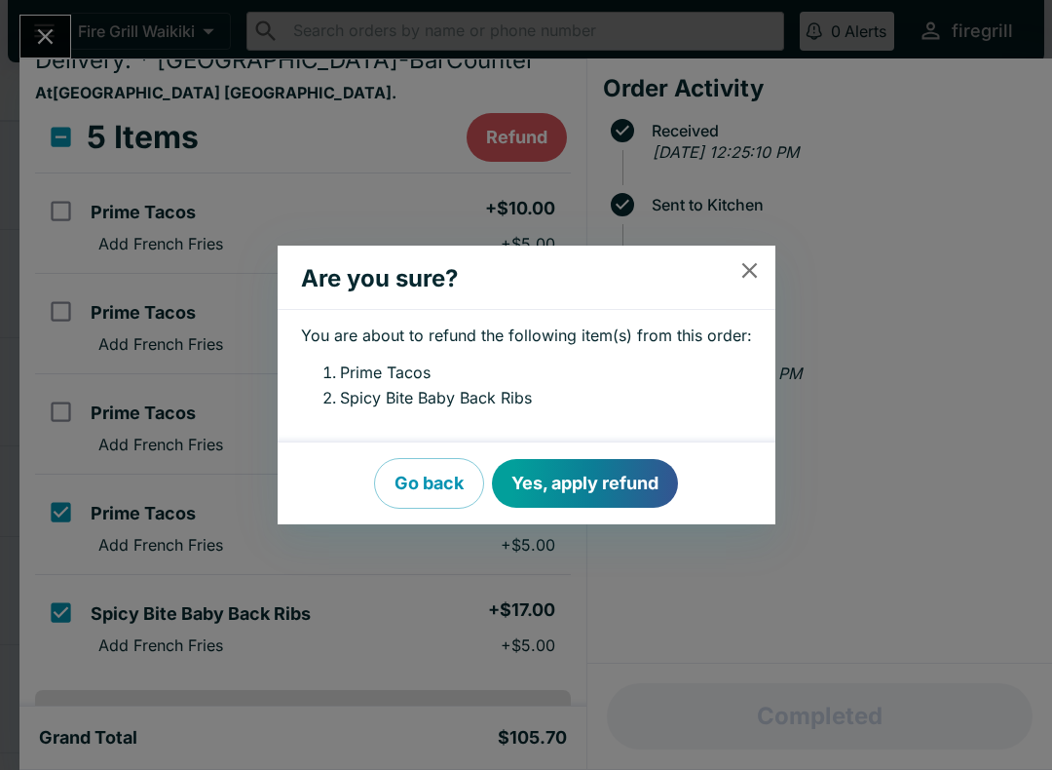
click at [596, 478] on button "Yes, apply refund" at bounding box center [585, 483] width 186 height 49
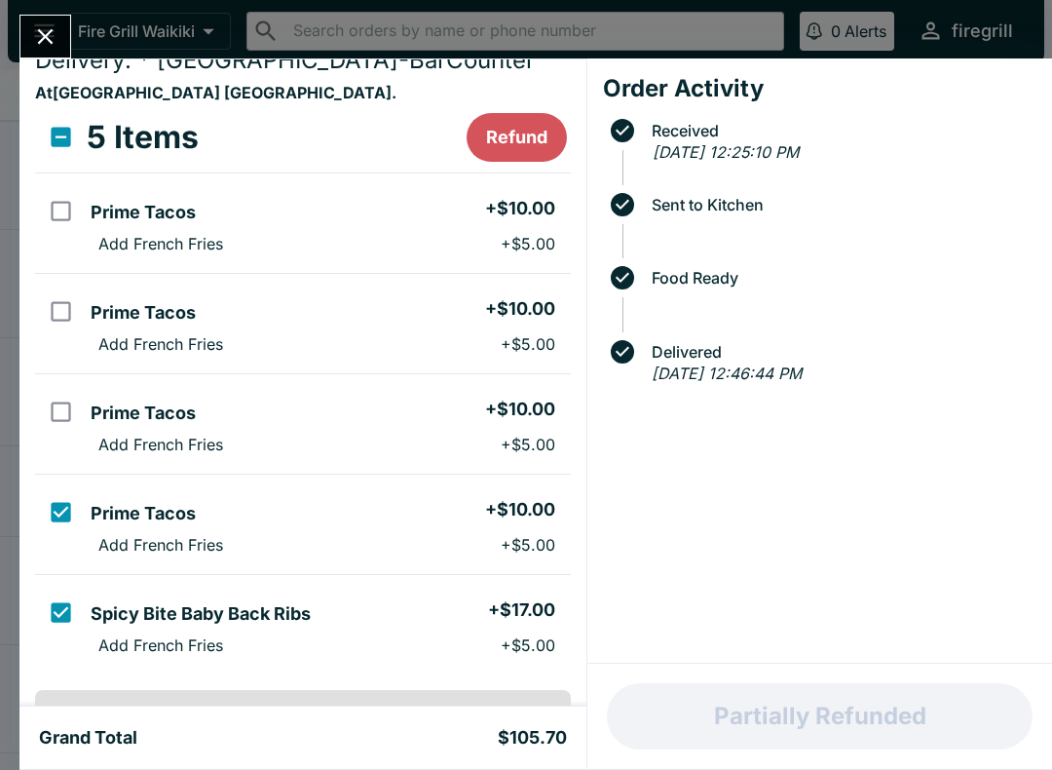
checkbox input "false"
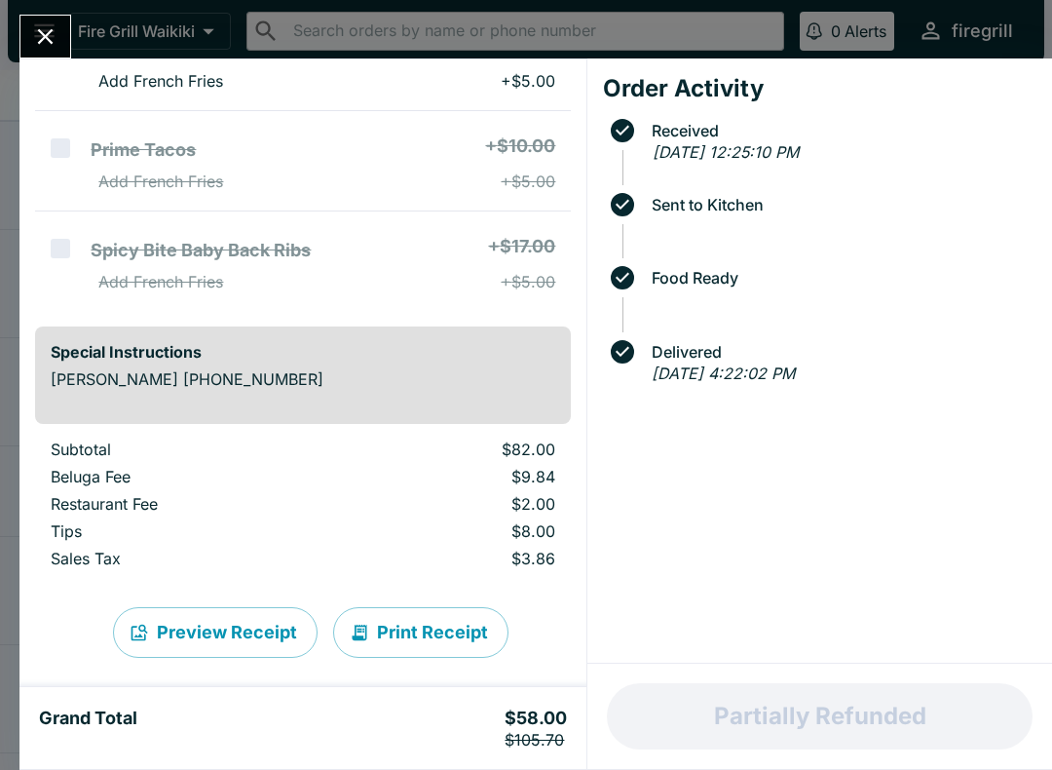
scroll to position [456, 0]
click at [199, 28] on div "[PERSON_NAME] Order # 807104 Delivery: * [GEOGRAPHIC_DATA]-BarCounter At [GEOGR…" at bounding box center [526, 385] width 1052 height 770
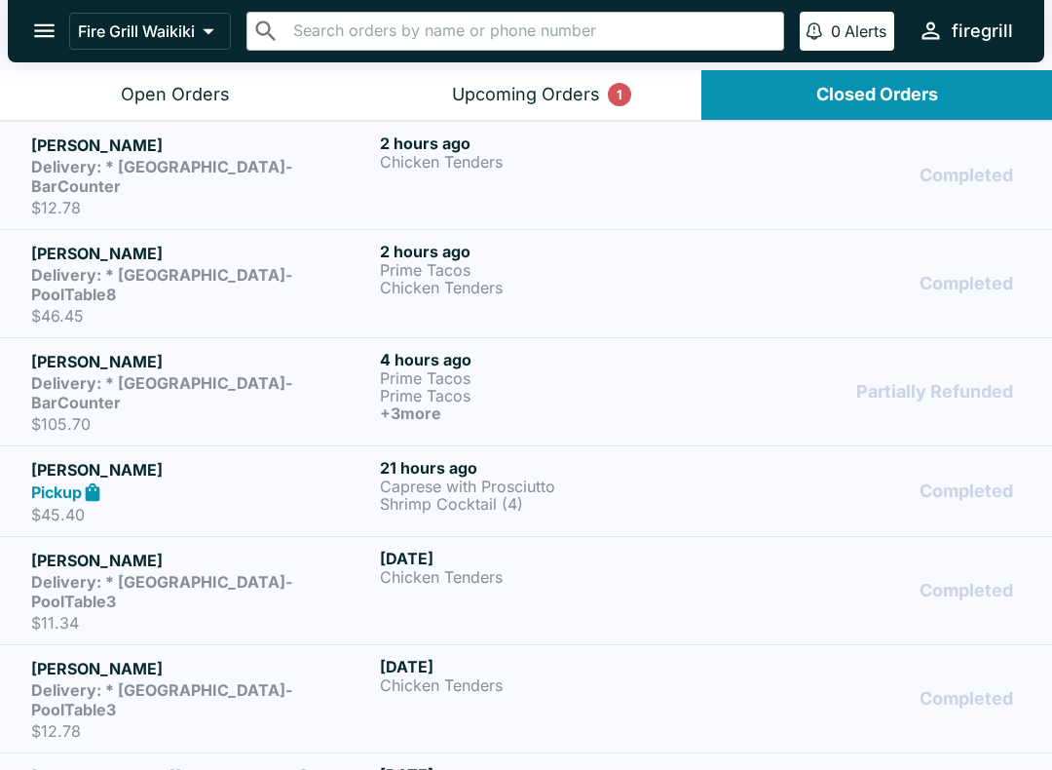
click at [44, 32] on icon "open drawer" at bounding box center [44, 31] width 20 height 14
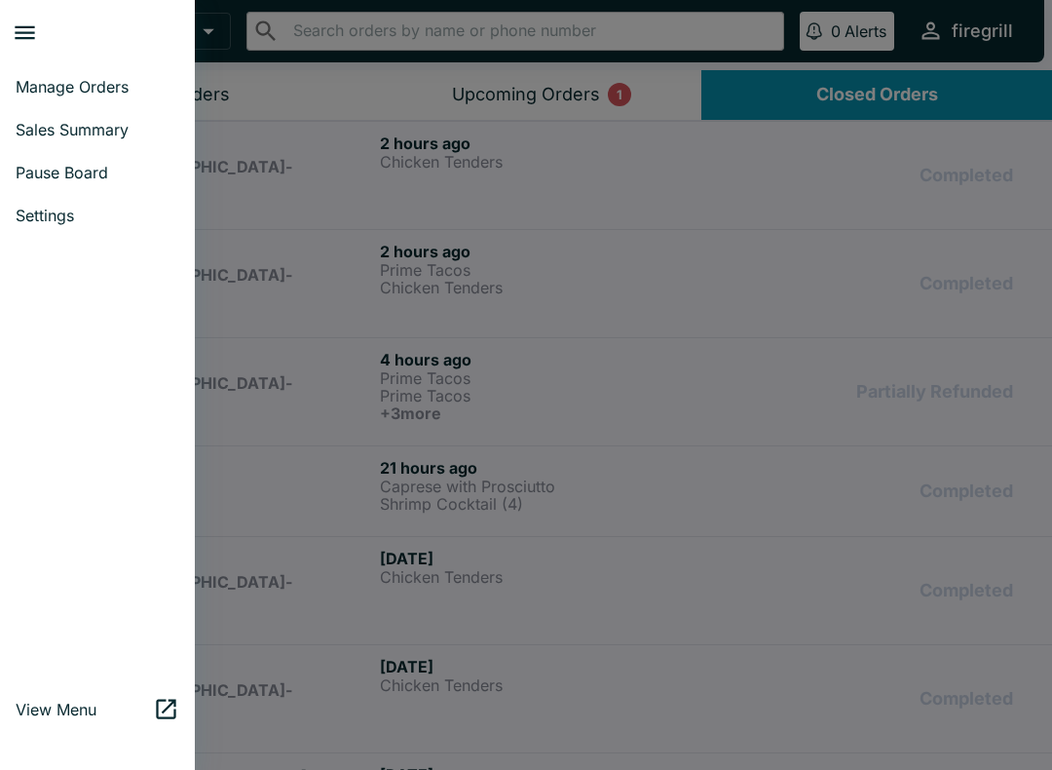
click at [102, 94] on span "Manage Orders" at bounding box center [98, 86] width 164 height 19
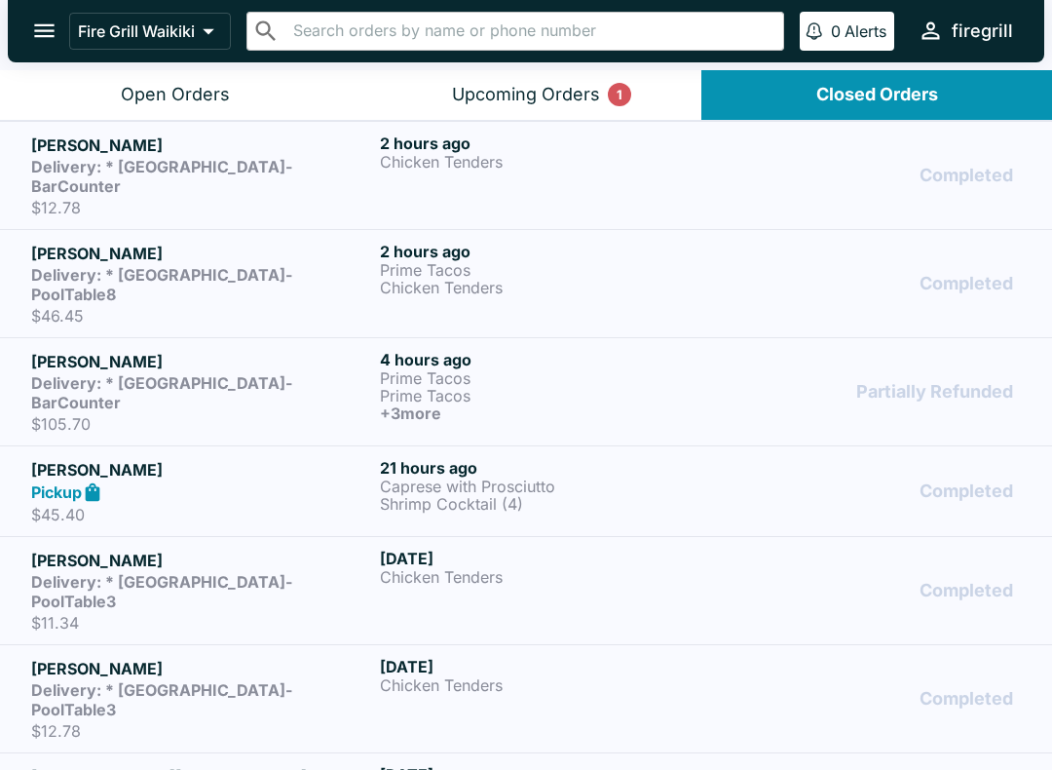
click at [35, 23] on icon "open drawer" at bounding box center [44, 31] width 26 height 26
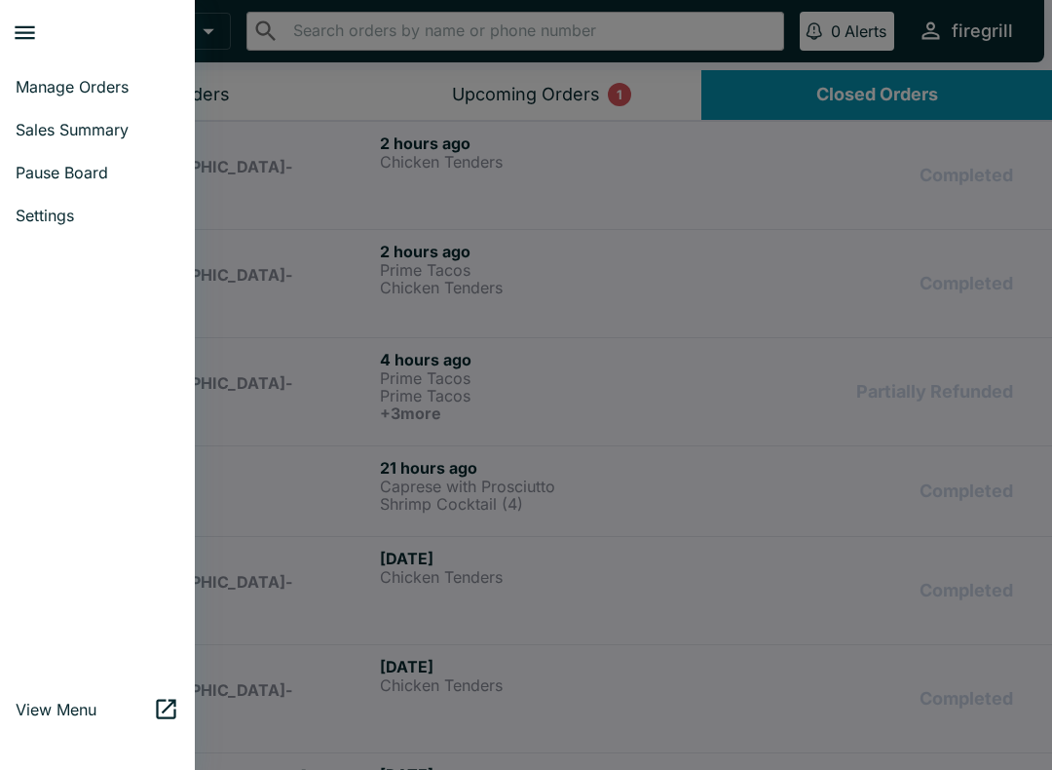
click at [95, 96] on span "Manage Orders" at bounding box center [98, 86] width 164 height 19
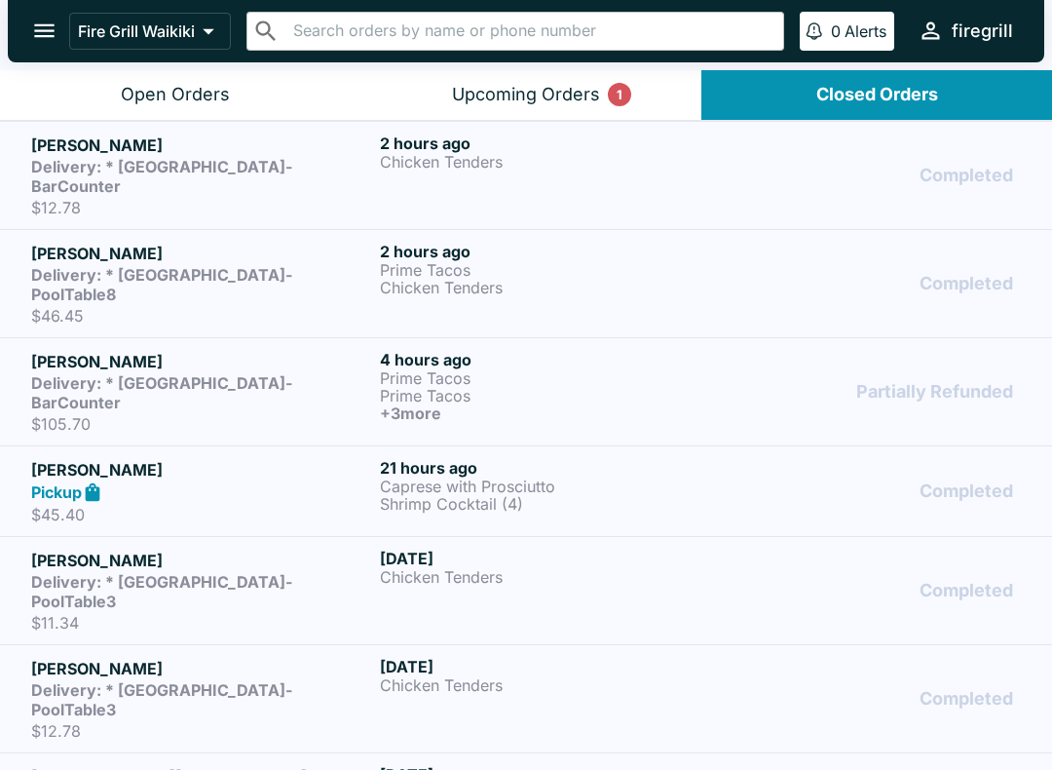
click at [188, 89] on div "Open Orders" at bounding box center [175, 95] width 109 height 22
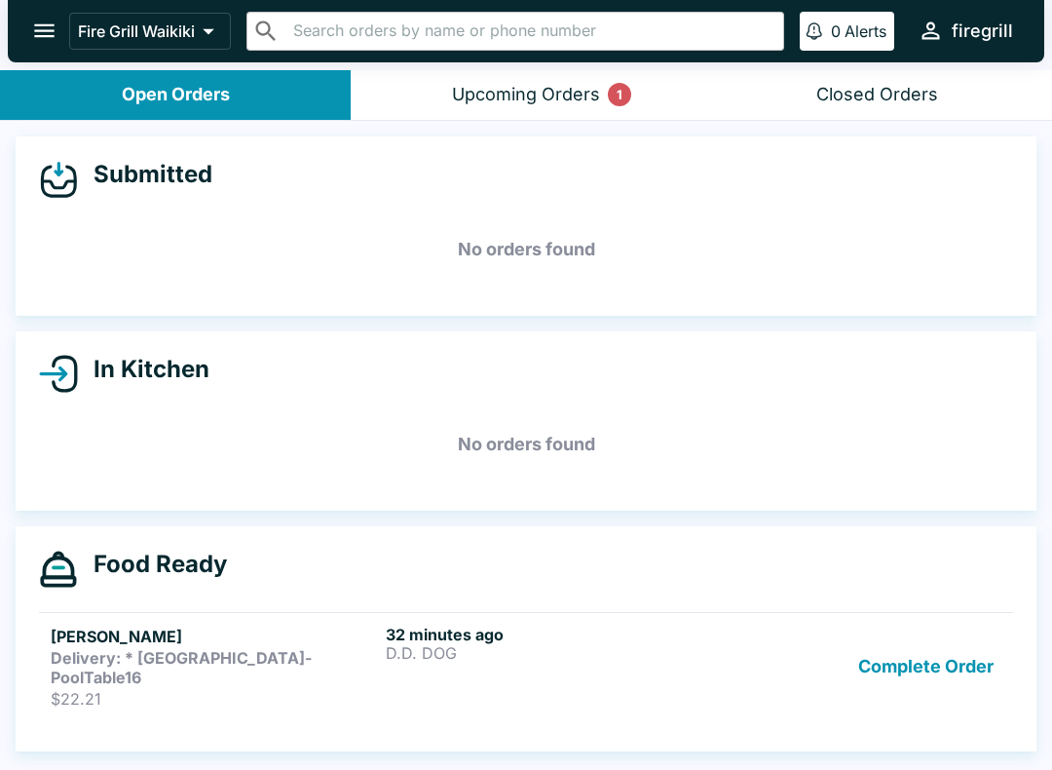
click at [193, 659] on strong "Delivery: * [GEOGRAPHIC_DATA]-PoolTable16" at bounding box center [181, 667] width 261 height 39
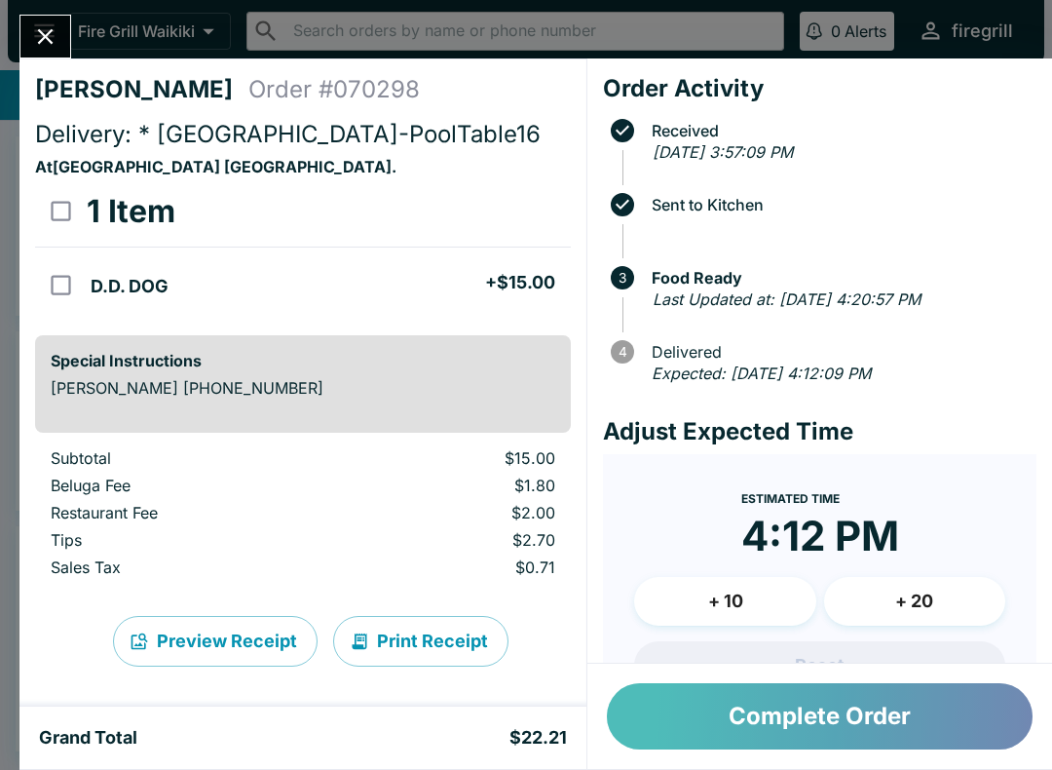
click at [810, 710] on button "Complete Order" at bounding box center [820, 716] width 426 height 66
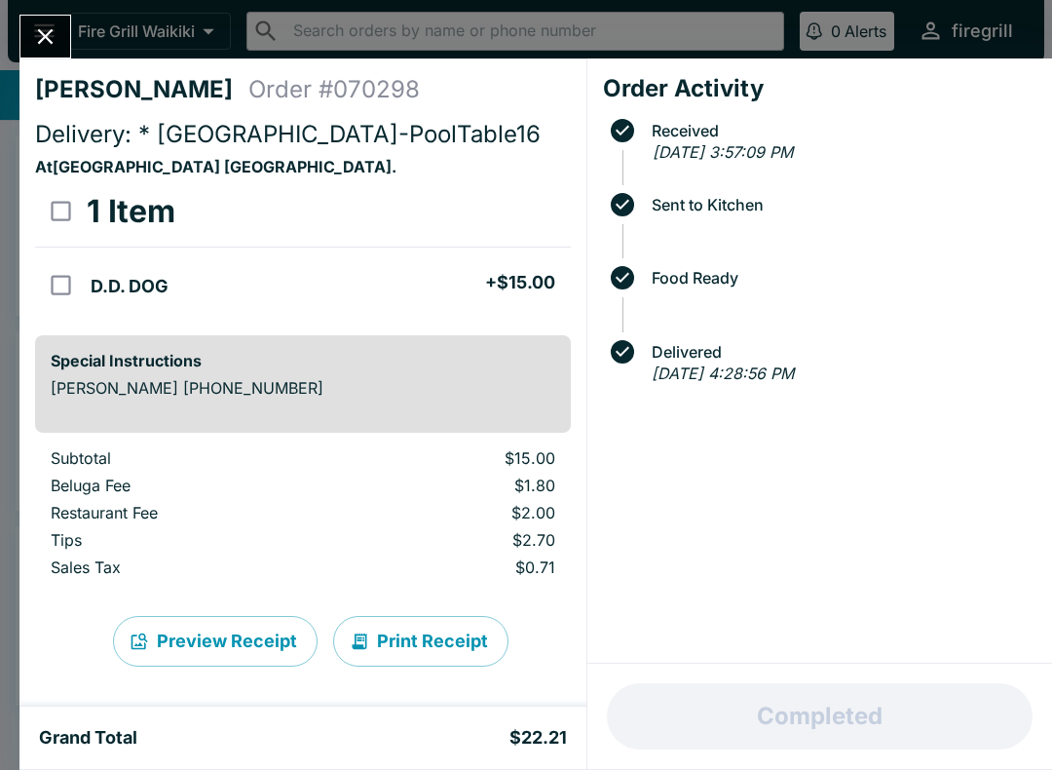
click at [46, 31] on icon "Close" at bounding box center [45, 36] width 26 height 26
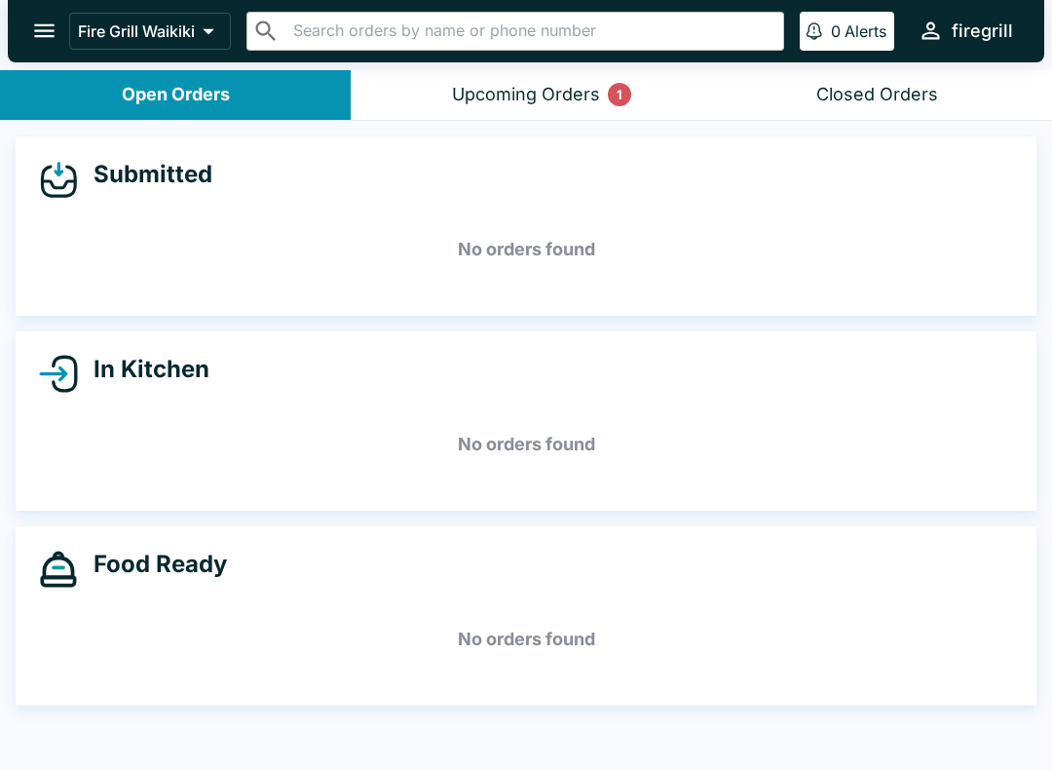
click at [567, 102] on div "Upcoming Orders 1" at bounding box center [526, 95] width 148 height 22
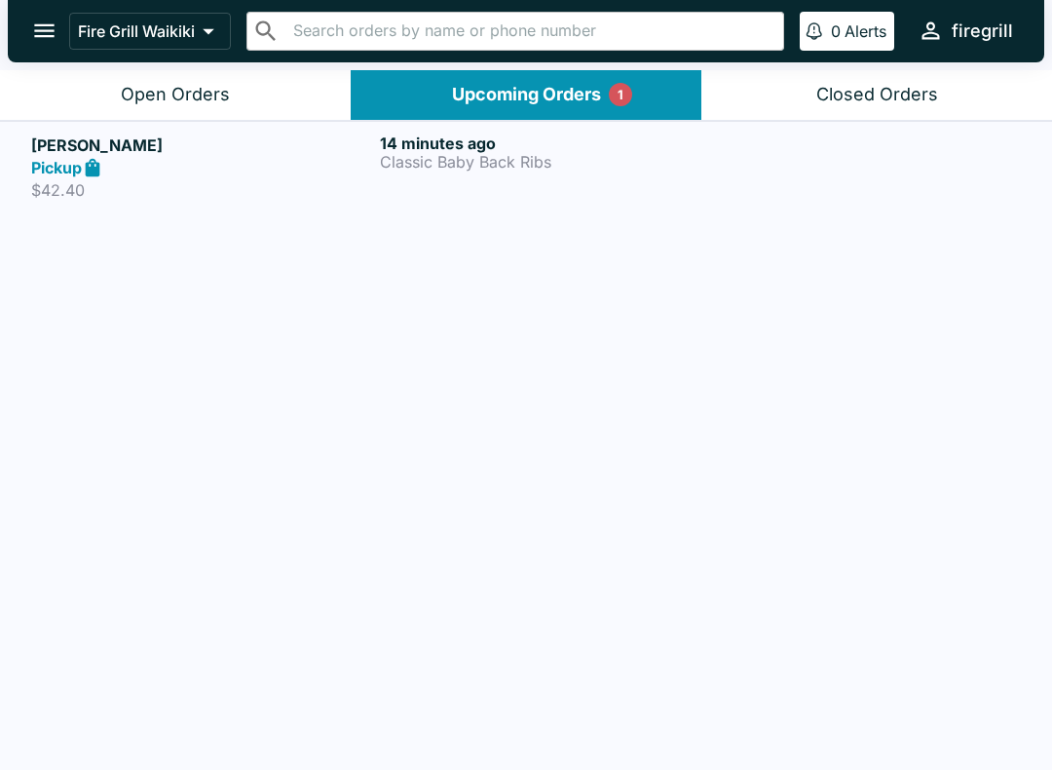
click at [242, 173] on div "Pickup" at bounding box center [201, 168] width 341 height 22
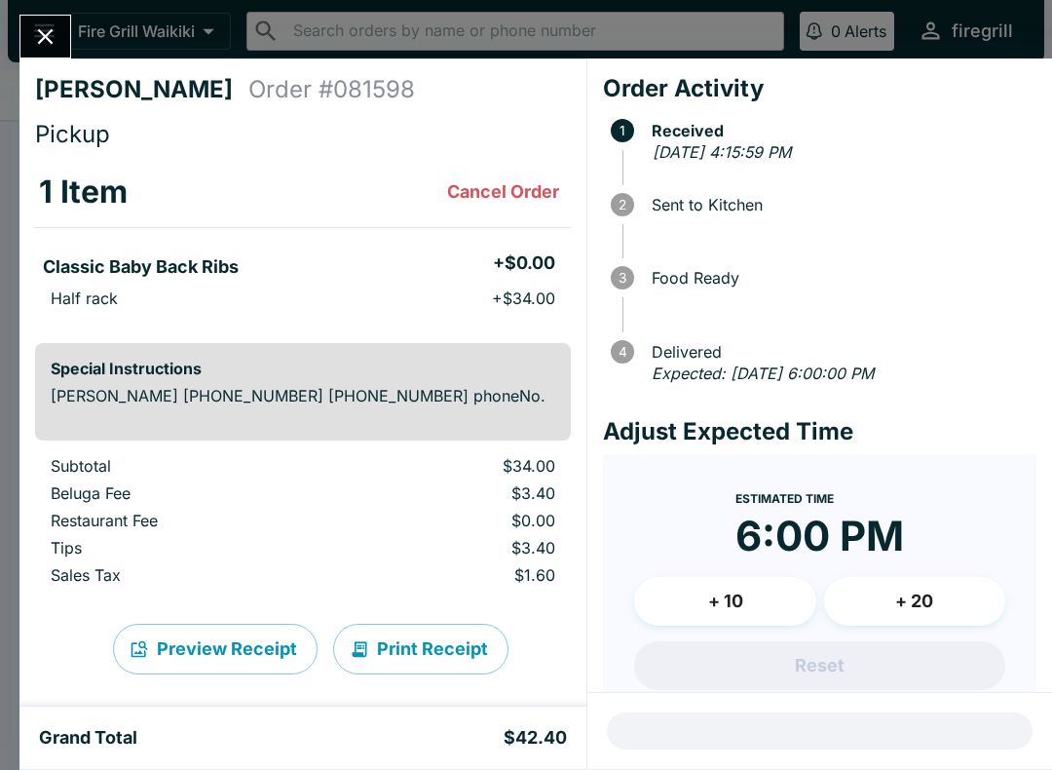
click at [47, 28] on icon "Close" at bounding box center [45, 36] width 26 height 26
